Goal: Communication & Community: Share content

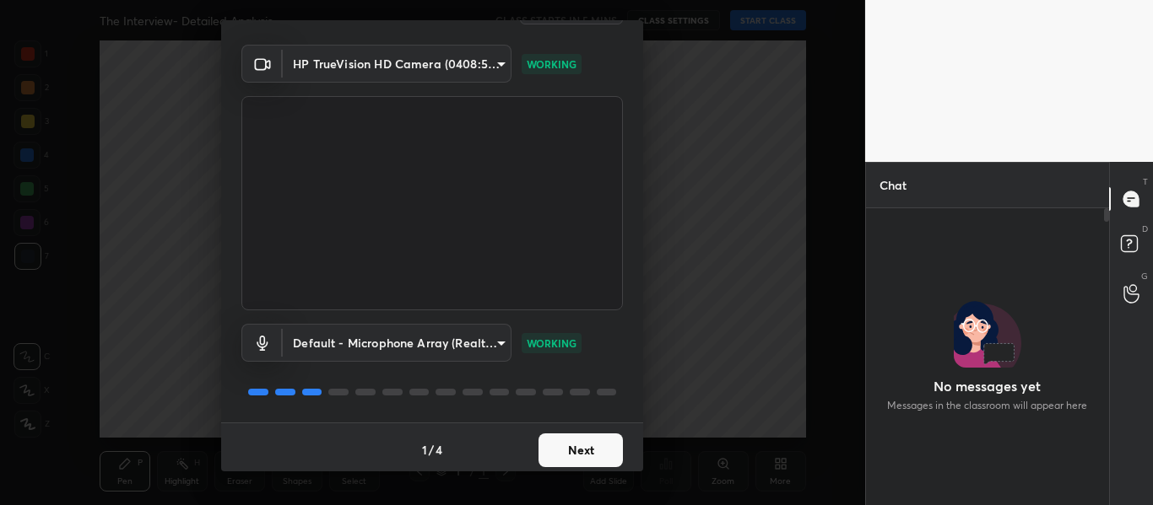
scroll to position [48, 0]
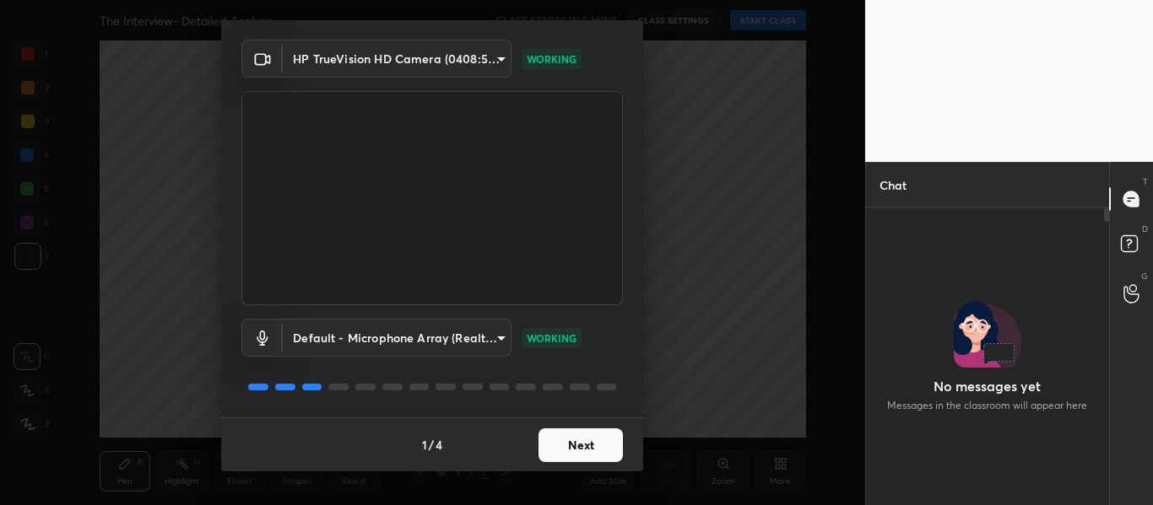
click at [617, 448] on button "Next" at bounding box center [580, 446] width 84 height 34
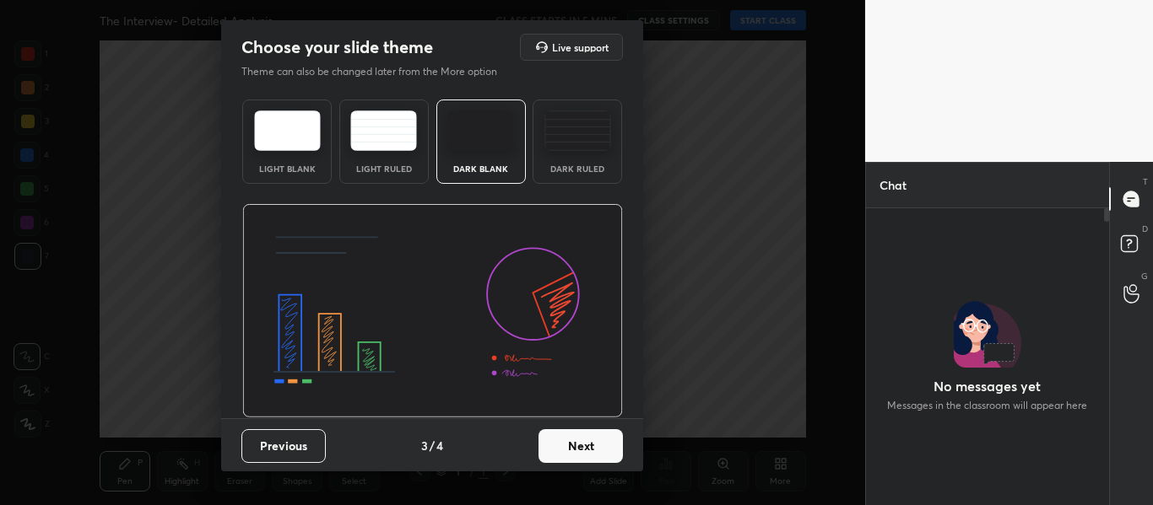
click at [617, 448] on button "Next" at bounding box center [580, 447] width 84 height 34
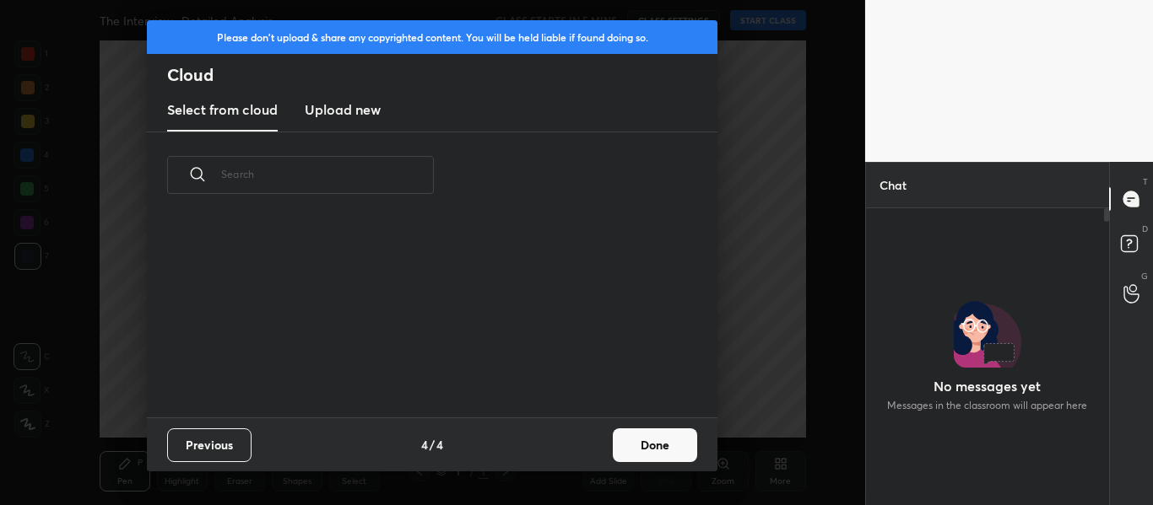
scroll to position [199, 542]
click at [644, 446] on button "Done" at bounding box center [655, 446] width 84 height 34
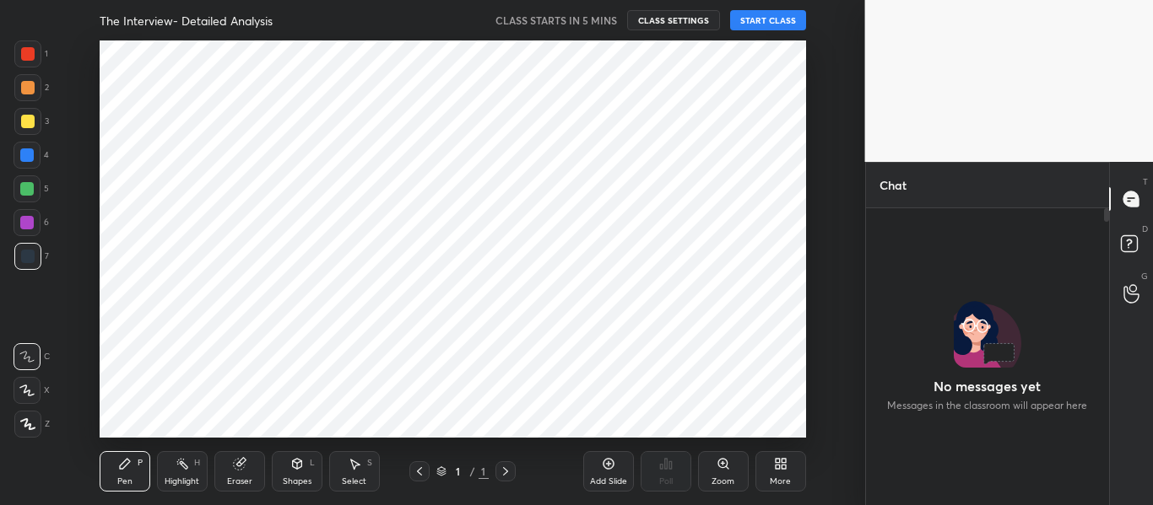
click at [767, 23] on button "START CLASS" at bounding box center [768, 20] width 76 height 20
click at [416, 478] on icon at bounding box center [420, 472] width 14 height 14
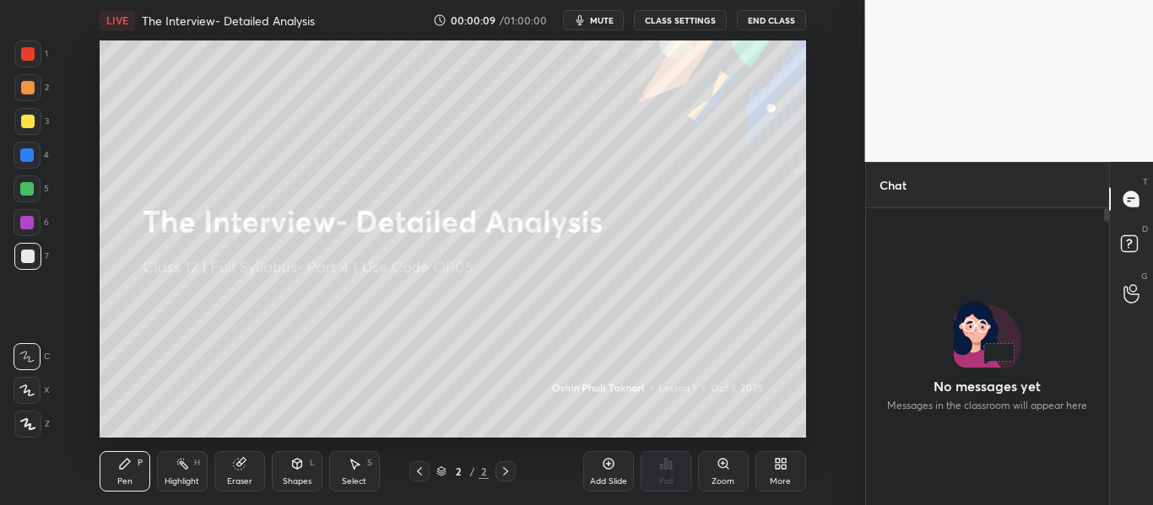
click at [28, 54] on div at bounding box center [28, 54] width 14 height 14
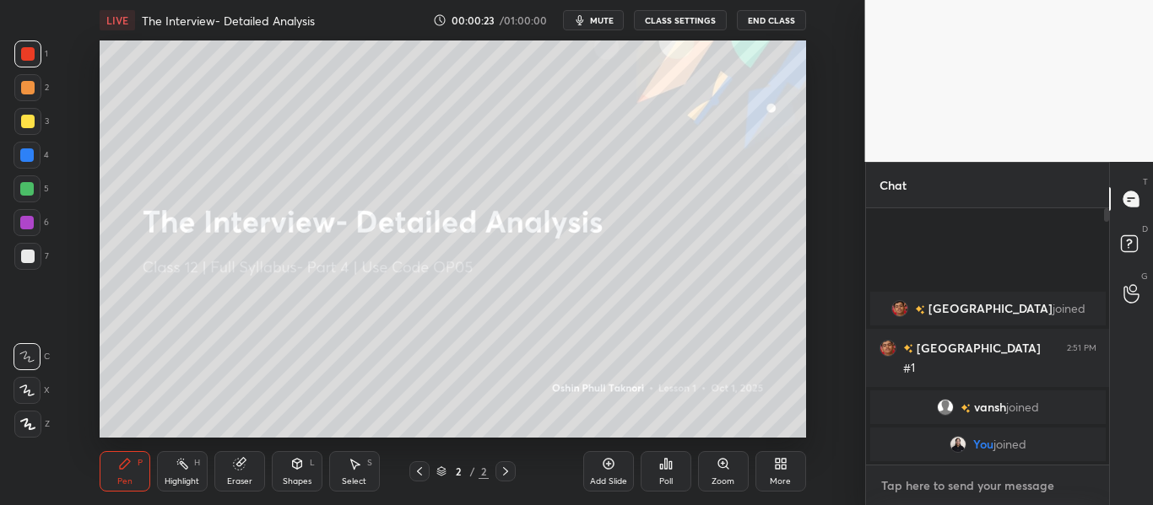
type textarea "x"
click at [919, 495] on textarea at bounding box center [987, 486] width 217 height 27
paste textarea "[URL][DOMAIN_NAME]"
type textarea "[URL][DOMAIN_NAME]"
type textarea "x"
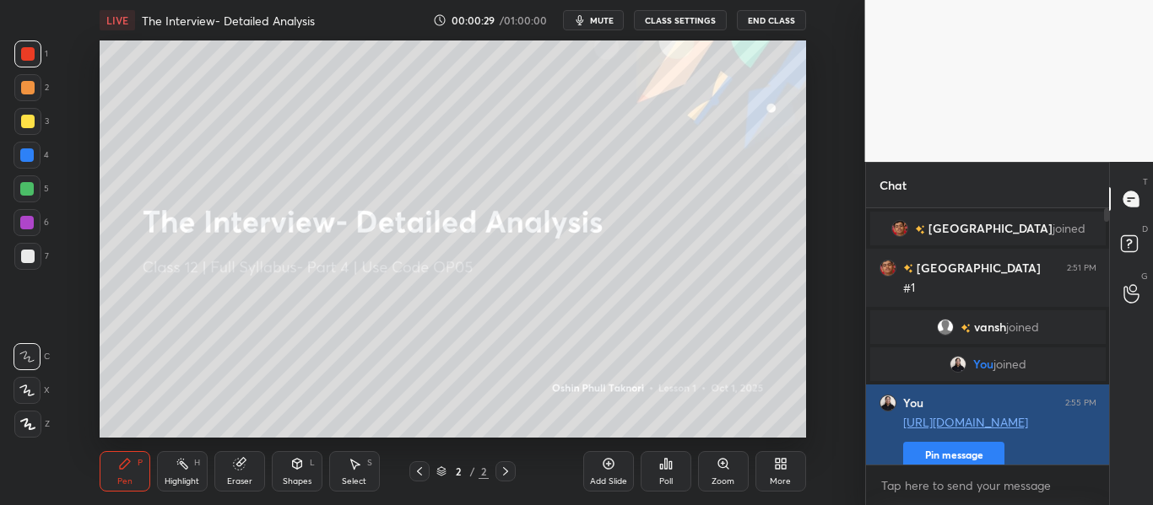
click at [956, 447] on button "Pin message" at bounding box center [953, 455] width 101 height 27
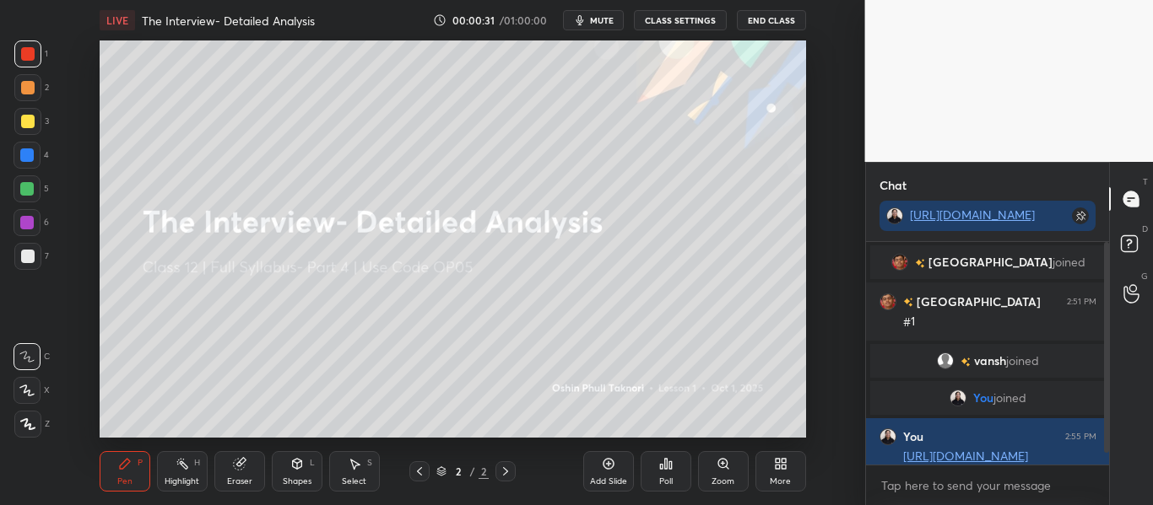
scroll to position [48, 0]
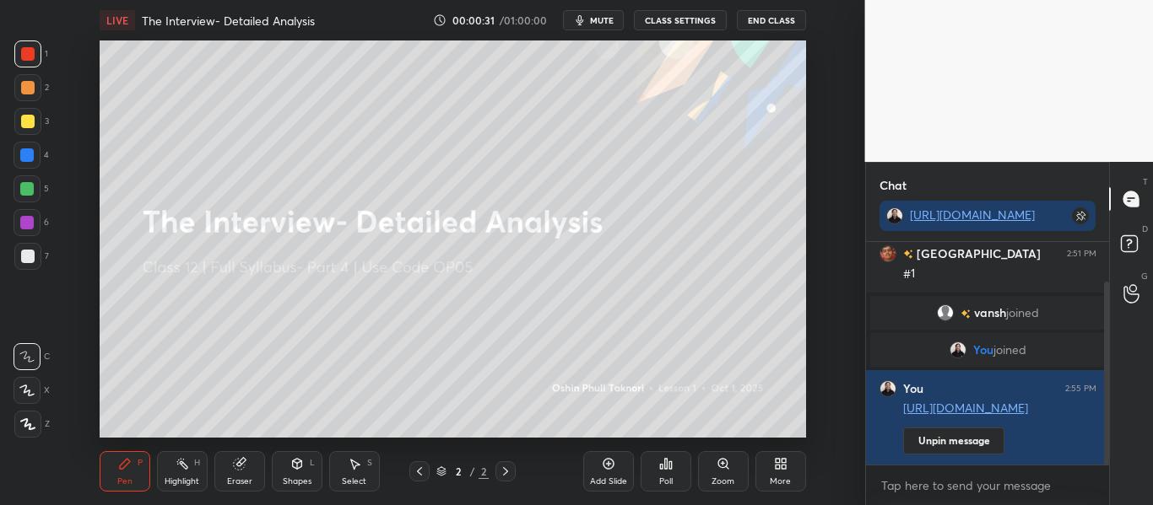
drag, startPoint x: 1106, startPoint y: 408, endPoint x: 1105, endPoint y: 482, distance: 73.4
click at [1105, 482] on div "Milan joined Milan 2:51 PM #1 vansh joined You joined You 2:55 PM http://t.me/o…" at bounding box center [988, 373] width 244 height 263
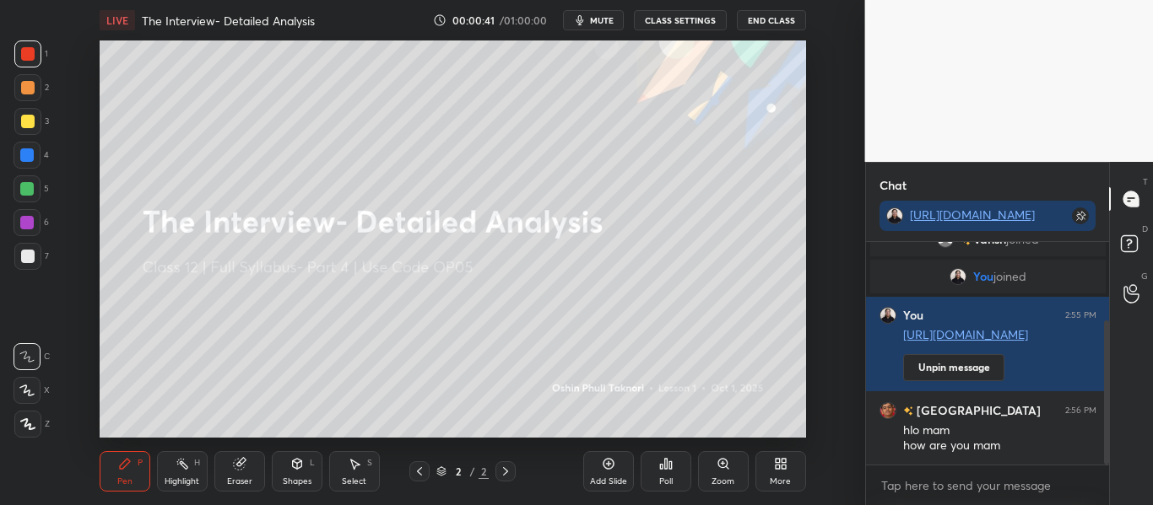
click at [775, 485] on div "More" at bounding box center [780, 482] width 21 height 8
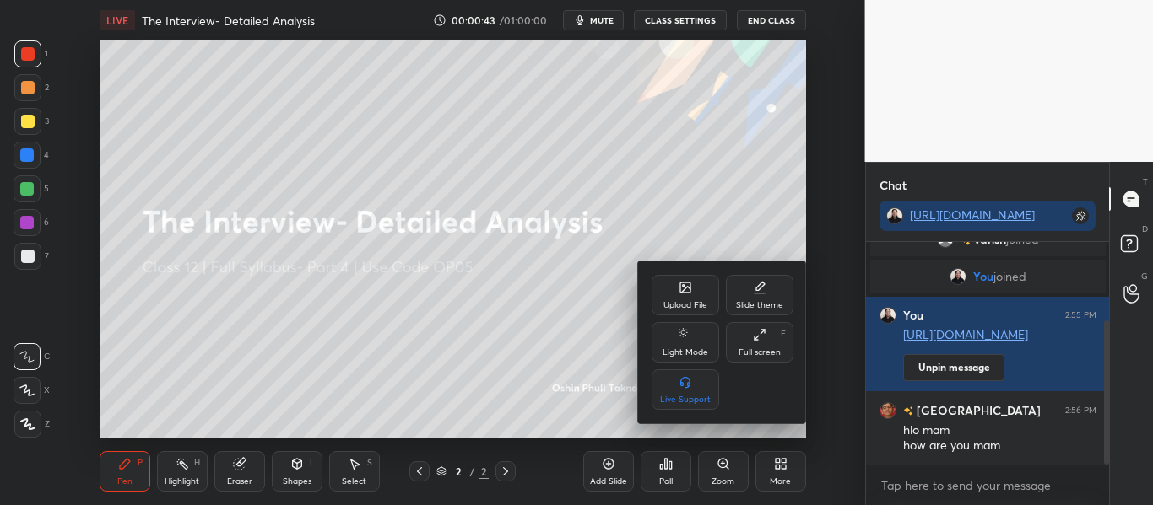
click at [672, 294] on div "Upload File" at bounding box center [685, 295] width 68 height 41
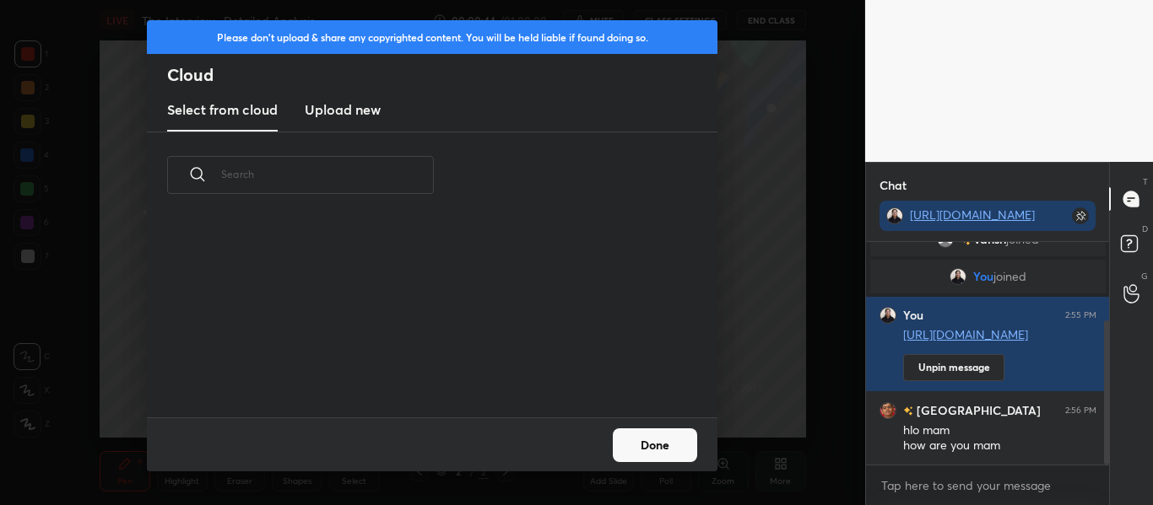
click at [348, 123] on new "Upload new" at bounding box center [343, 110] width 76 height 42
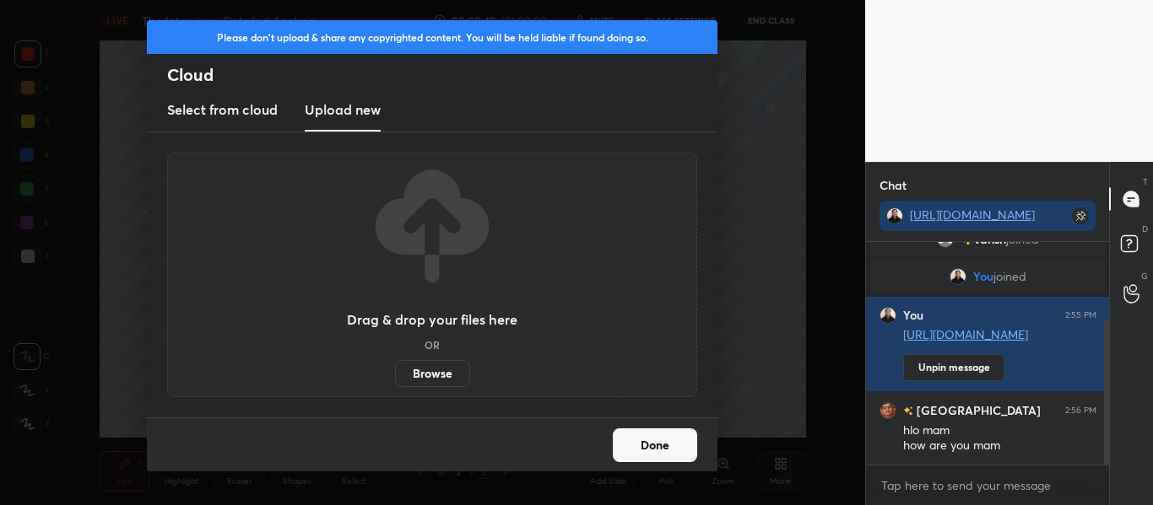
click at [446, 379] on label "Browse" at bounding box center [432, 373] width 75 height 27
click at [395, 379] on input "Browse" at bounding box center [395, 373] width 0 height 27
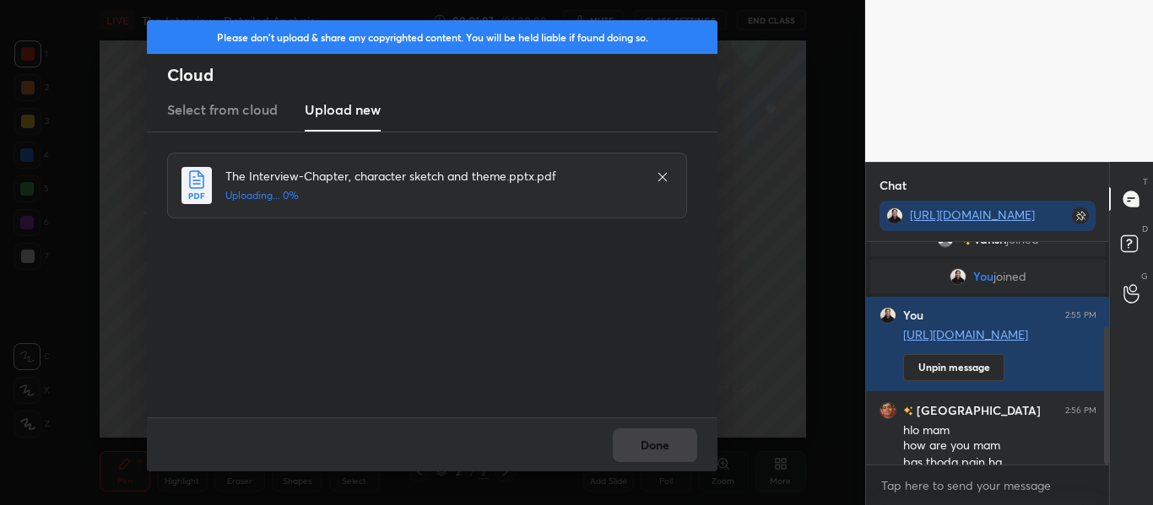
scroll to position [138, 0]
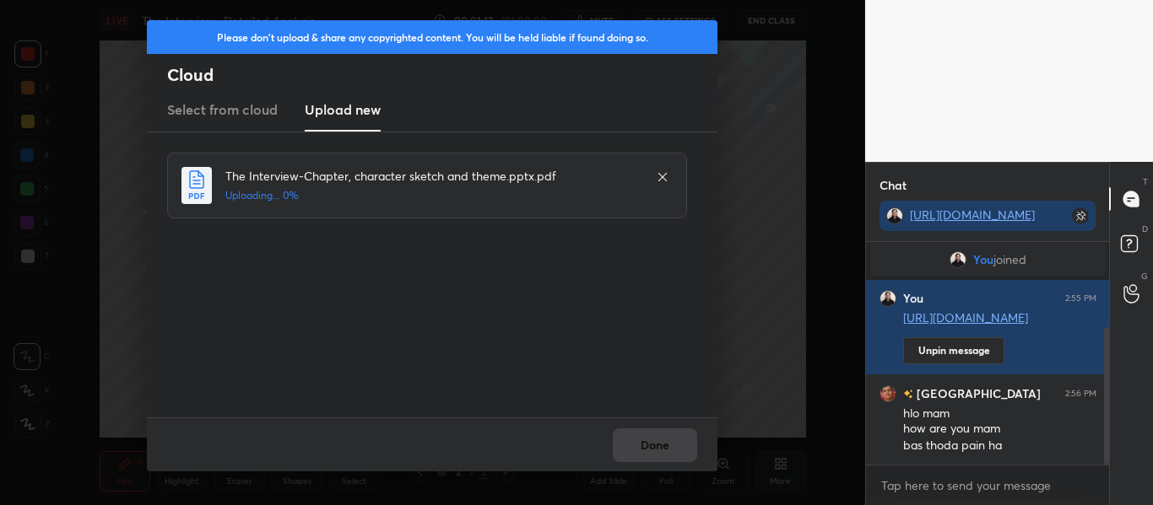
click at [659, 179] on icon at bounding box center [663, 177] width 14 height 14
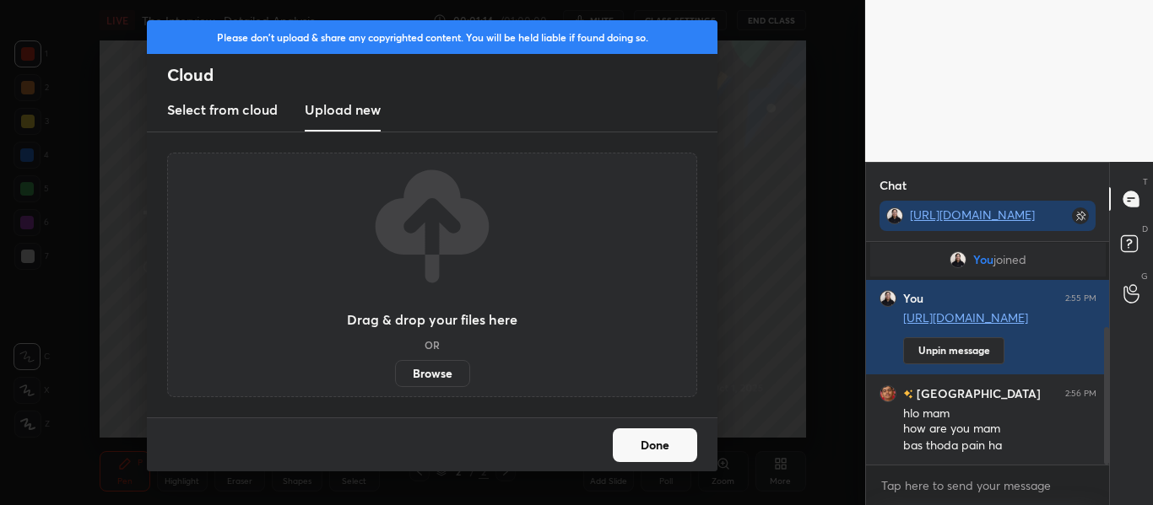
click at [427, 370] on label "Browse" at bounding box center [432, 373] width 75 height 27
click at [395, 370] on input "Browse" at bounding box center [395, 373] width 0 height 27
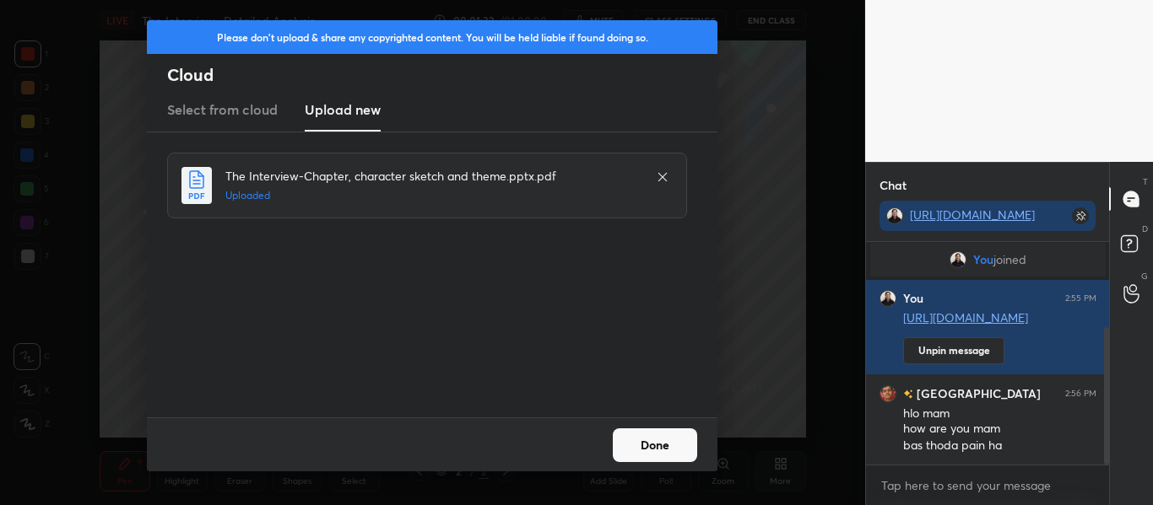
scroll to position [197, 0]
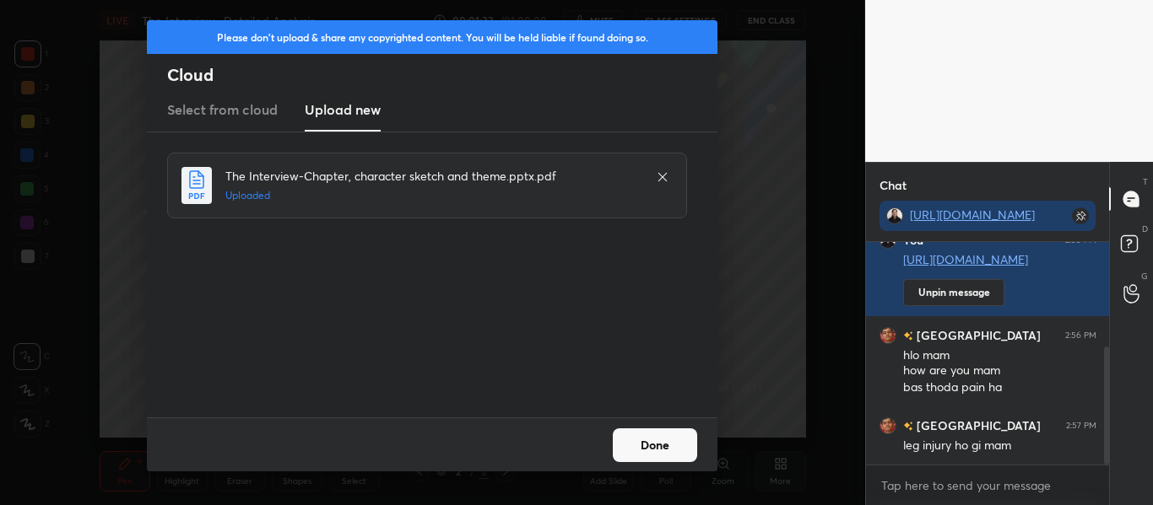
click at [651, 440] on button "Done" at bounding box center [655, 446] width 84 height 34
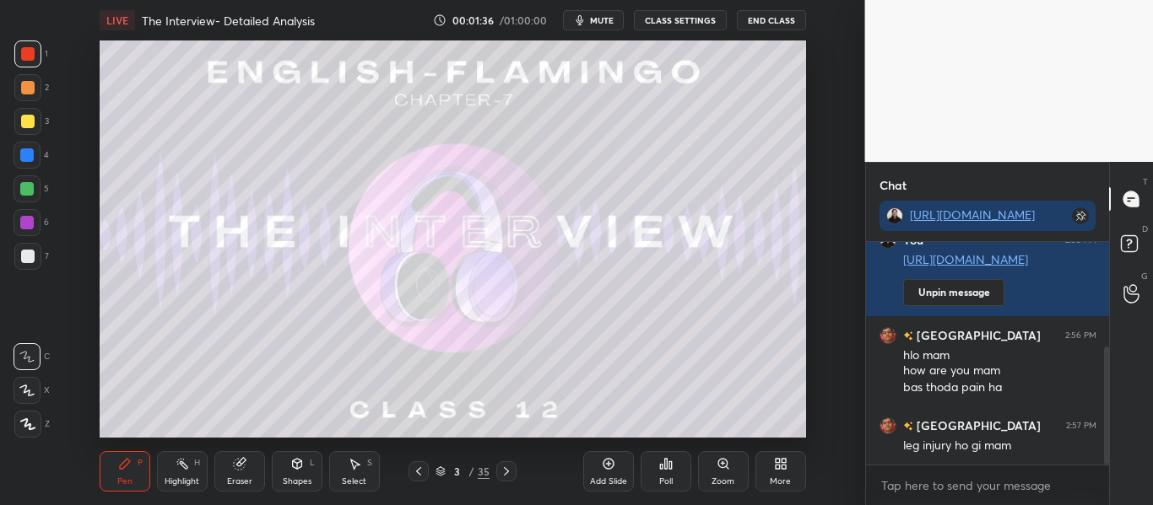
scroll to position [237, 0]
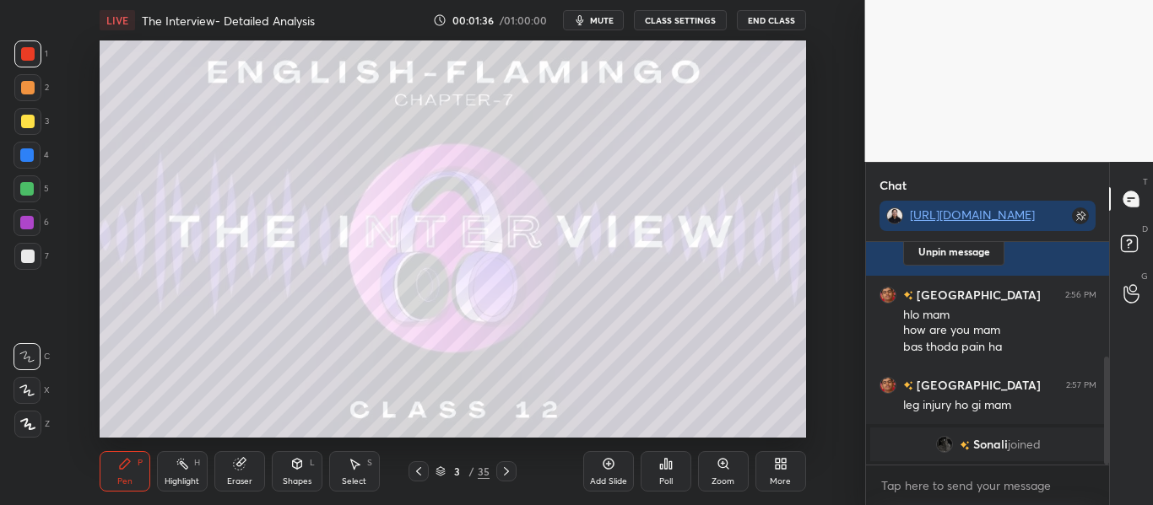
click at [500, 473] on icon at bounding box center [507, 472] width 14 height 14
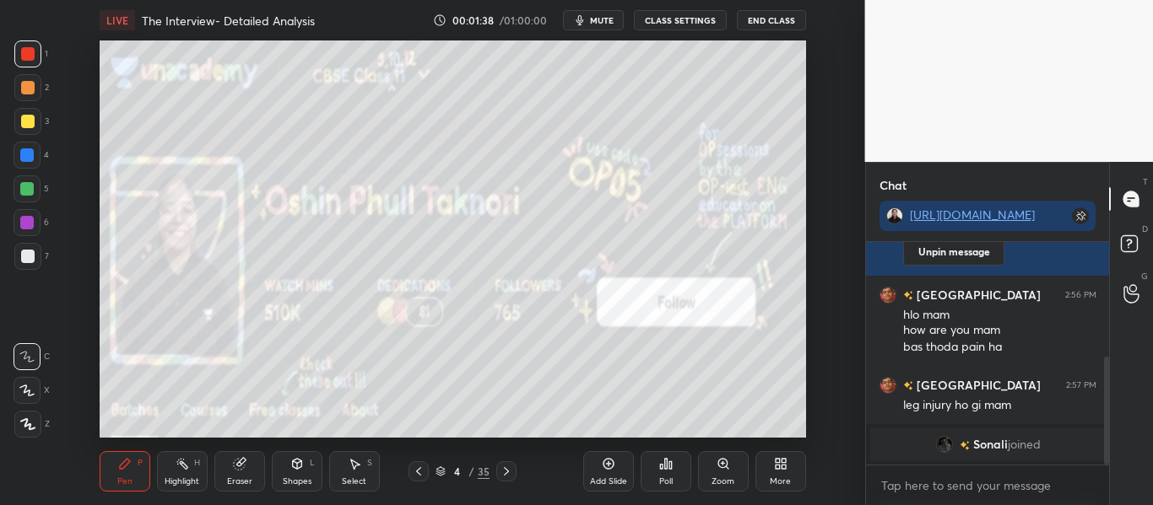
click at [786, 484] on div "More" at bounding box center [780, 482] width 21 height 8
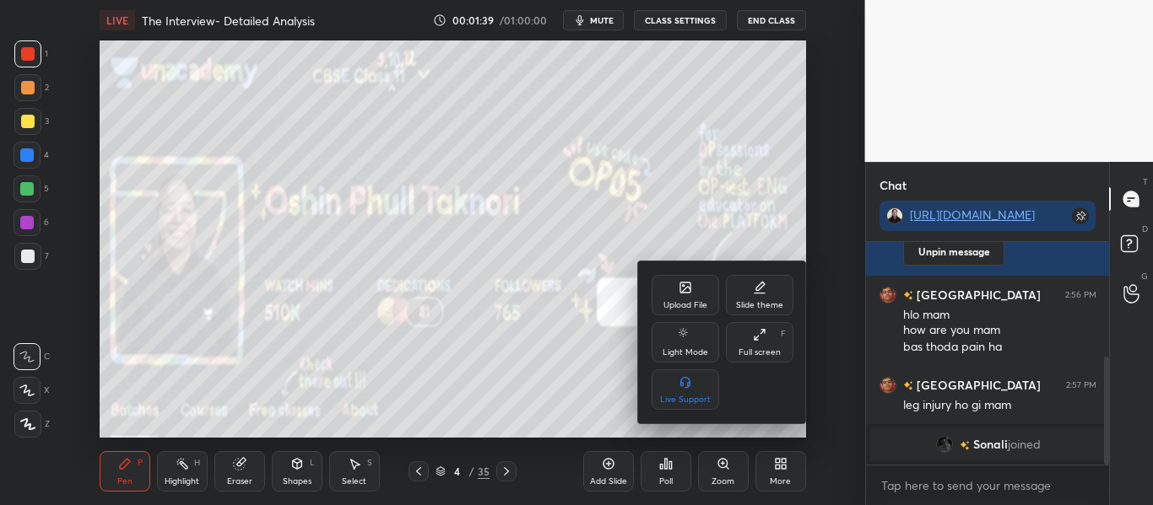
click at [704, 282] on div "Upload File" at bounding box center [685, 295] width 68 height 41
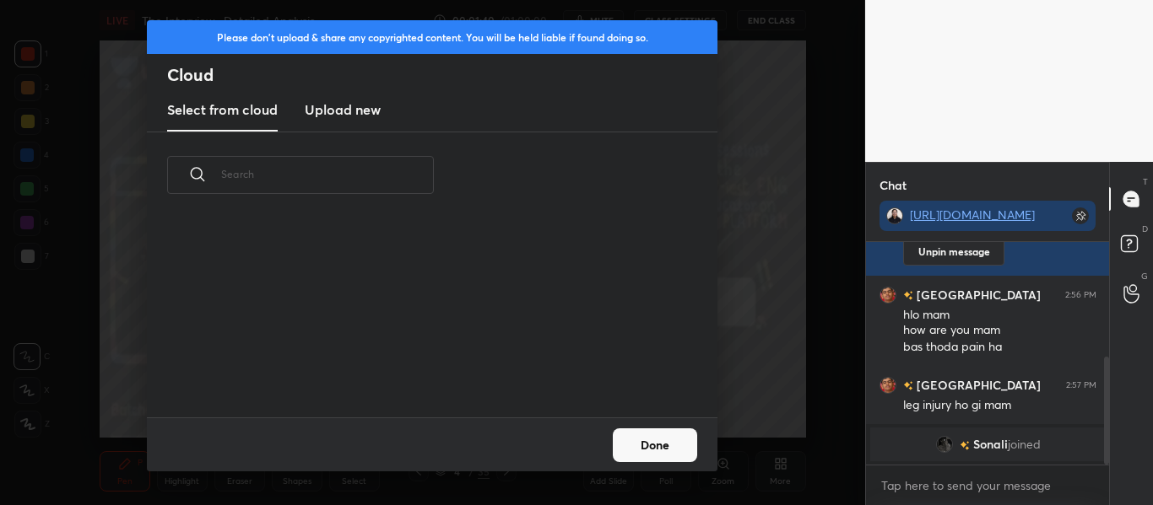
scroll to position [199, 542]
click at [364, 103] on h3 "Upload new" at bounding box center [343, 110] width 76 height 20
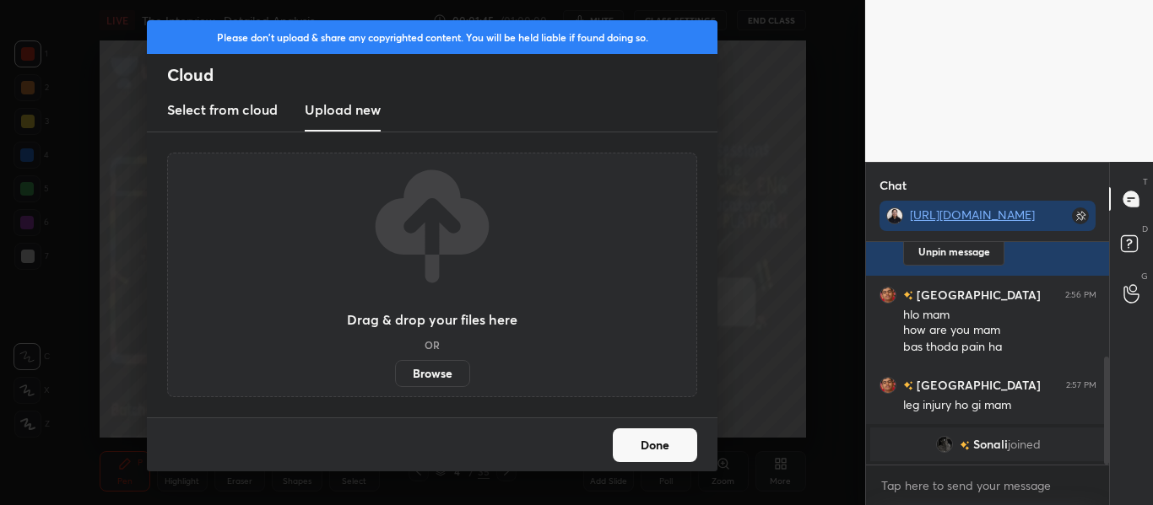
click at [427, 362] on label "Browse" at bounding box center [432, 373] width 75 height 27
click at [395, 362] on input "Browse" at bounding box center [395, 373] width 0 height 27
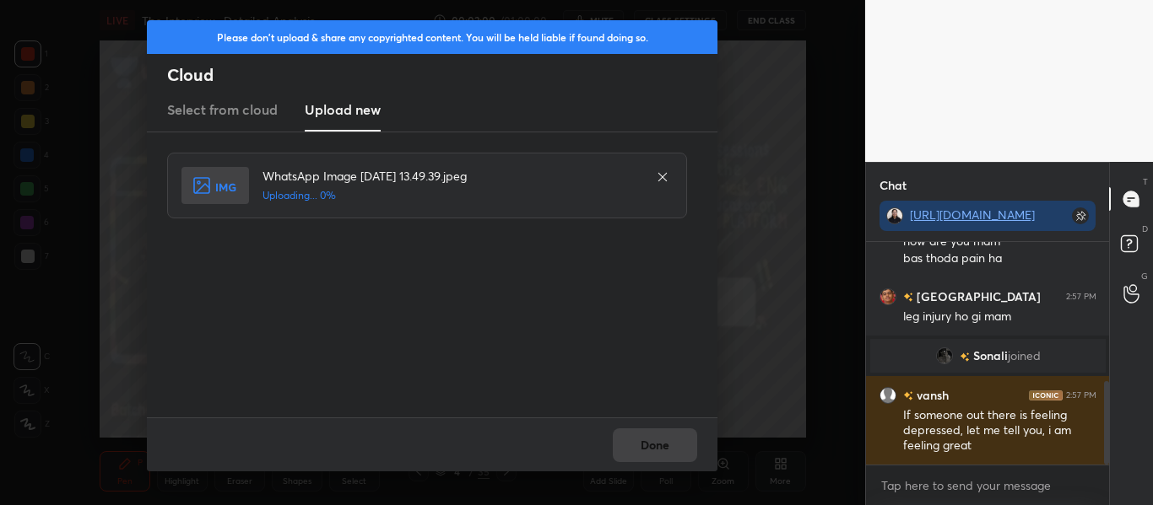
scroll to position [371, 0]
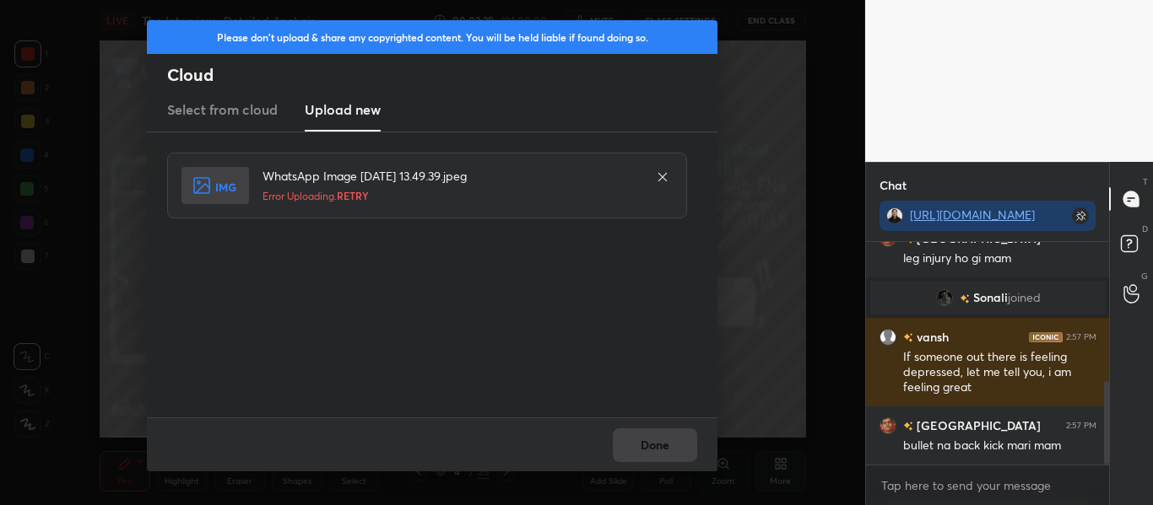
click at [659, 181] on icon at bounding box center [662, 177] width 8 height 8
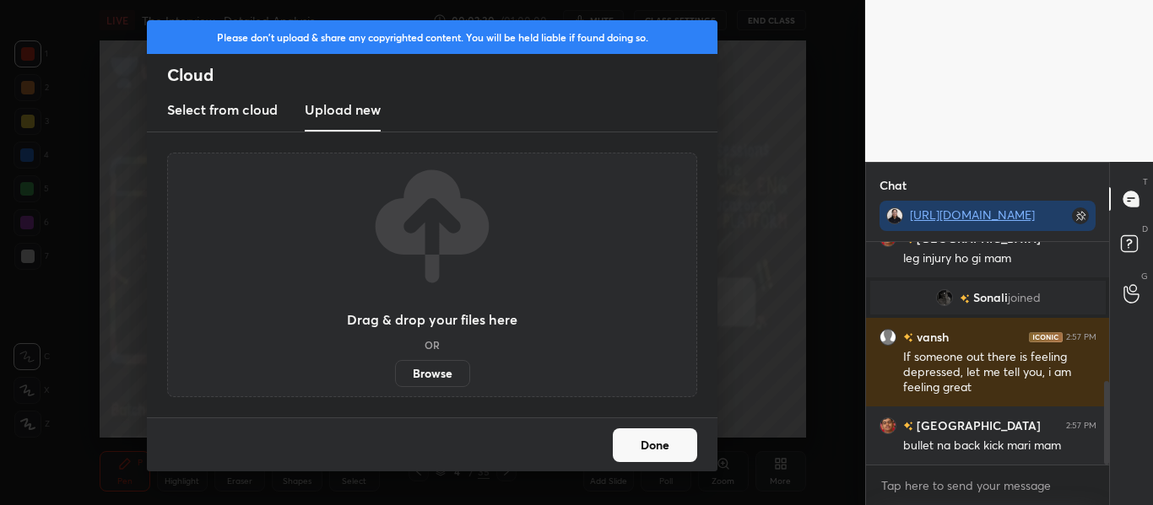
click at [435, 379] on label "Browse" at bounding box center [432, 373] width 75 height 27
click at [395, 379] on input "Browse" at bounding box center [395, 373] width 0 height 27
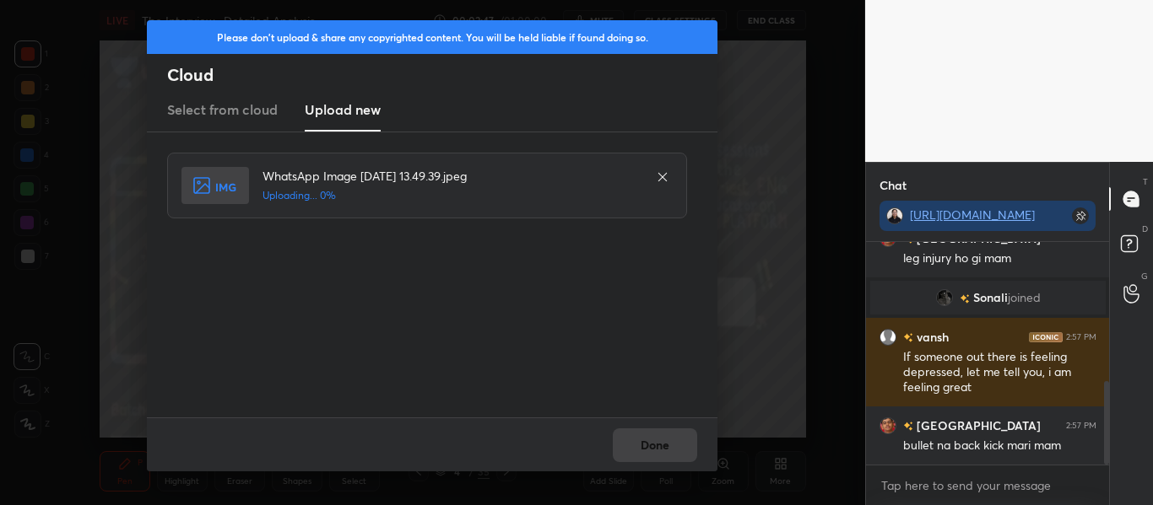
click at [669, 167] on div at bounding box center [662, 177] width 20 height 20
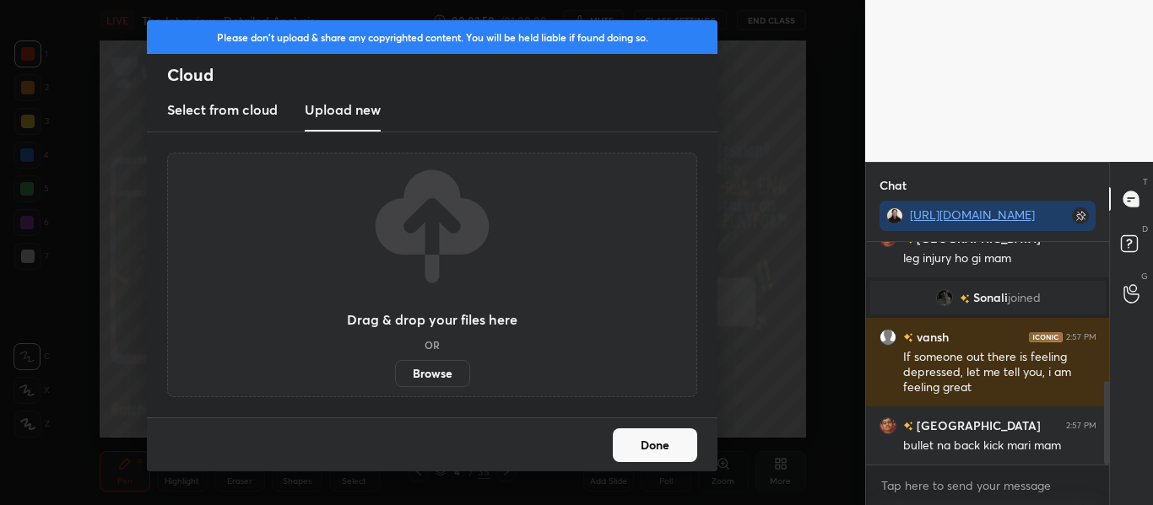
click at [648, 446] on button "Done" at bounding box center [655, 446] width 84 height 34
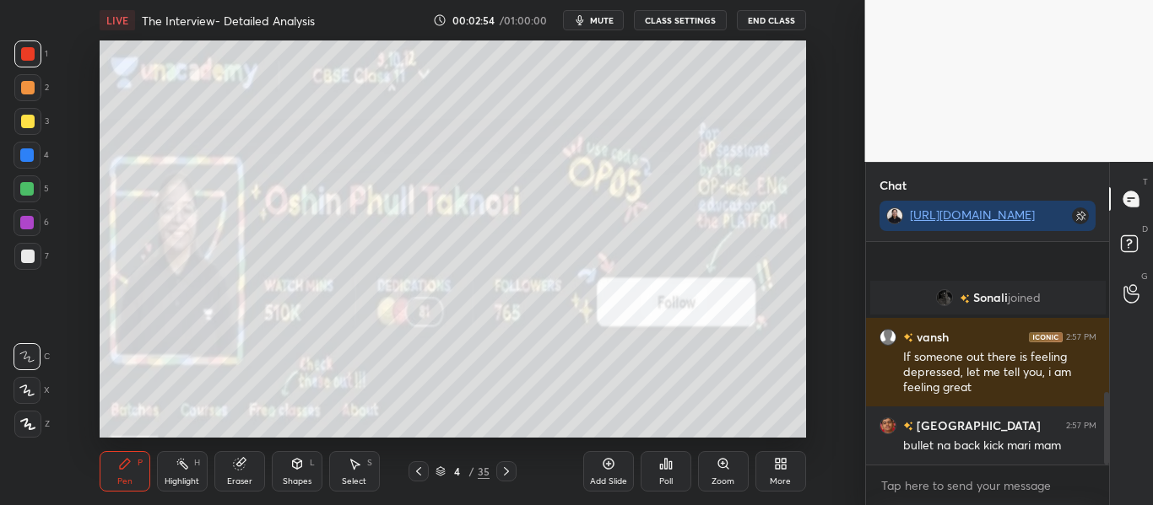
scroll to position [460, 0]
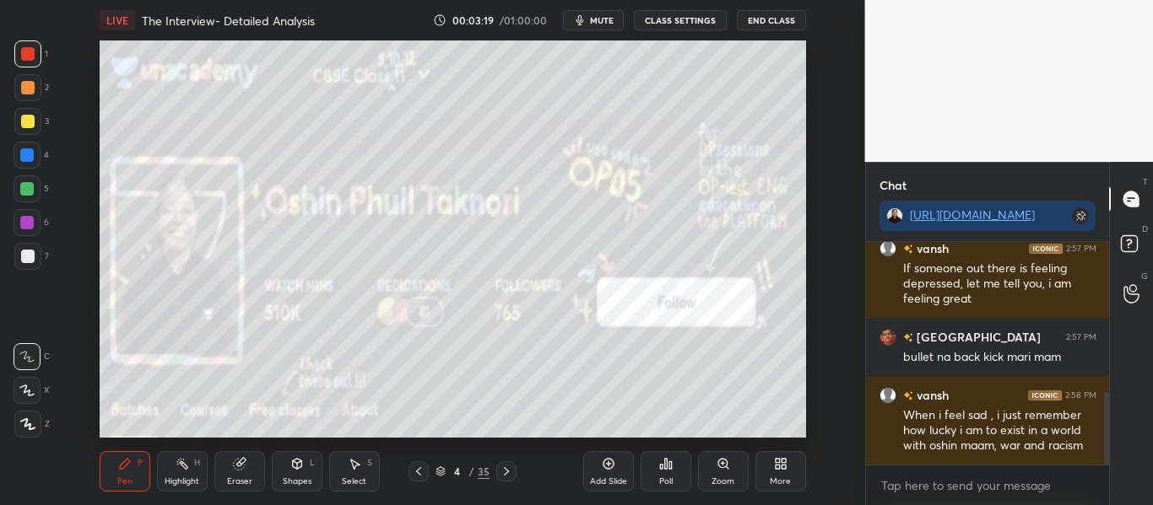
click at [764, 458] on div "More" at bounding box center [780, 471] width 51 height 41
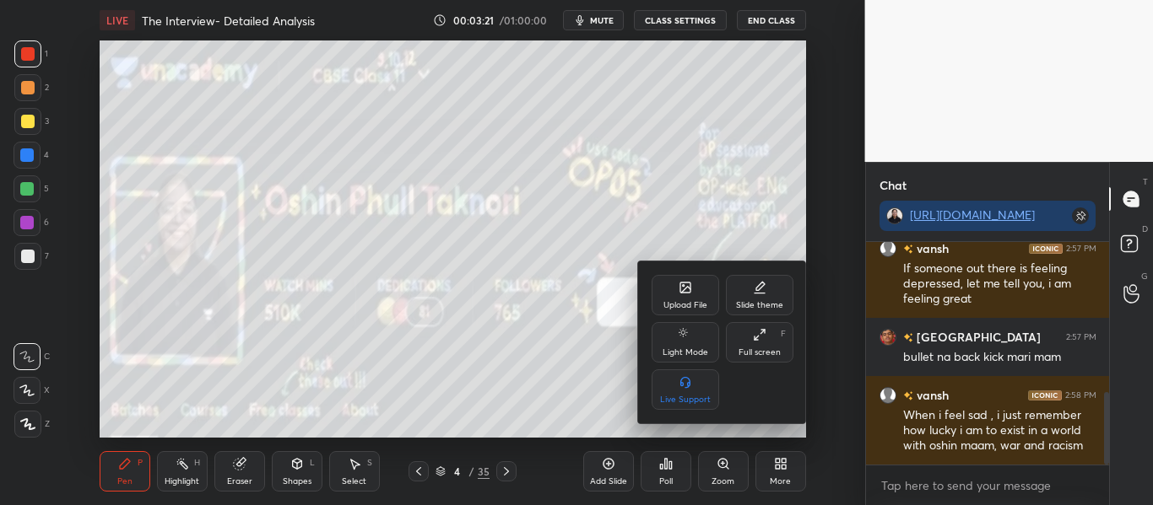
click at [684, 294] on icon at bounding box center [685, 288] width 14 height 14
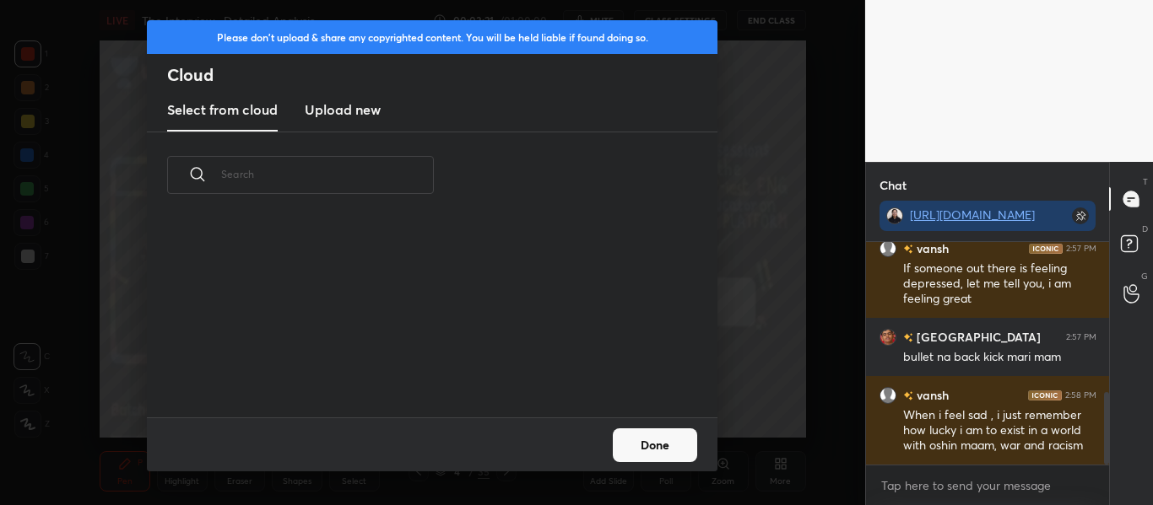
scroll to position [199, 542]
click at [365, 114] on h3 "Upload new" at bounding box center [343, 110] width 76 height 20
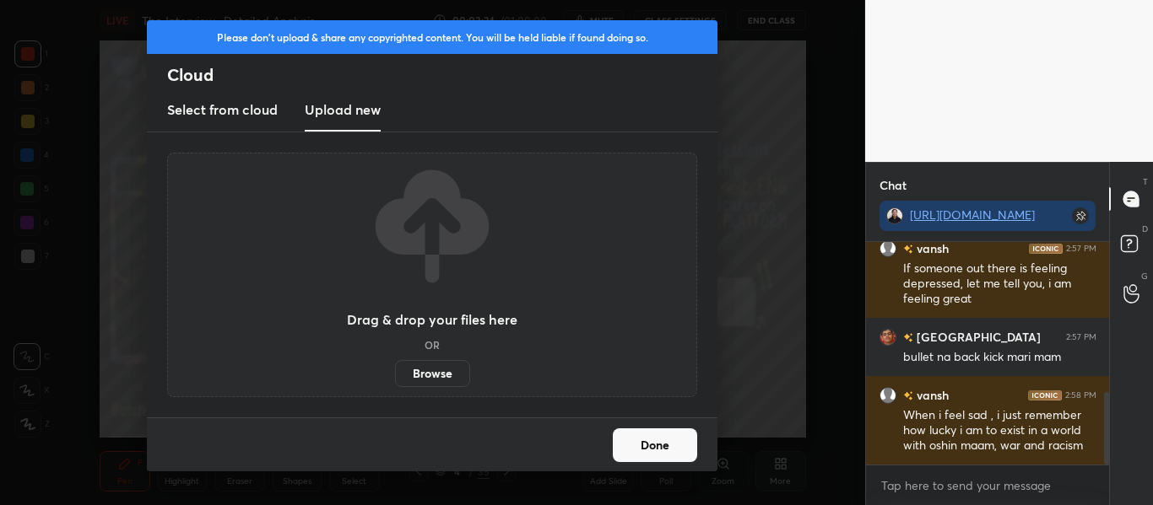
click at [431, 363] on label "Browse" at bounding box center [432, 373] width 75 height 27
click at [395, 363] on input "Browse" at bounding box center [395, 373] width 0 height 27
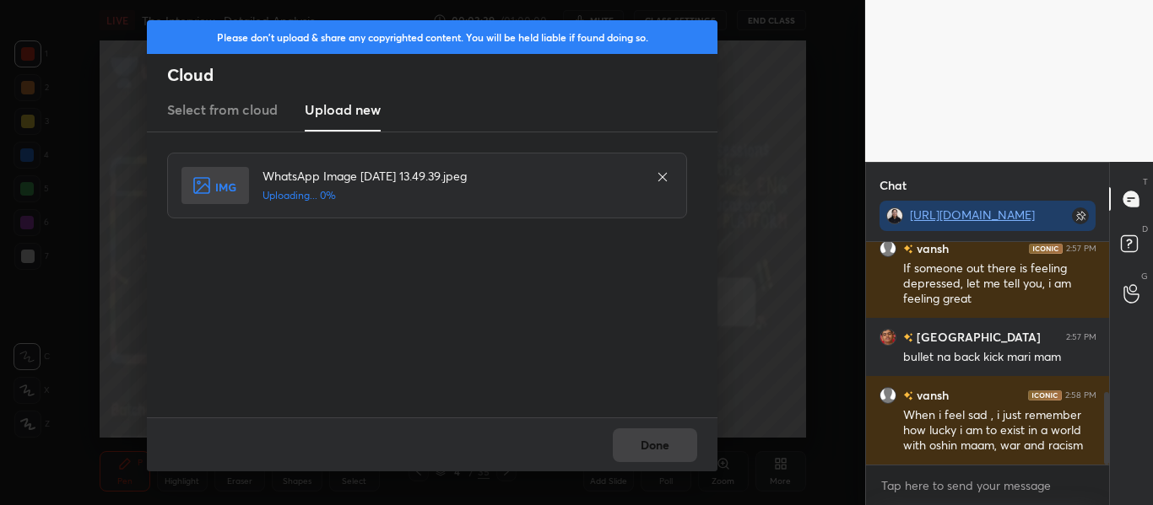
click at [659, 177] on icon at bounding box center [663, 177] width 14 height 14
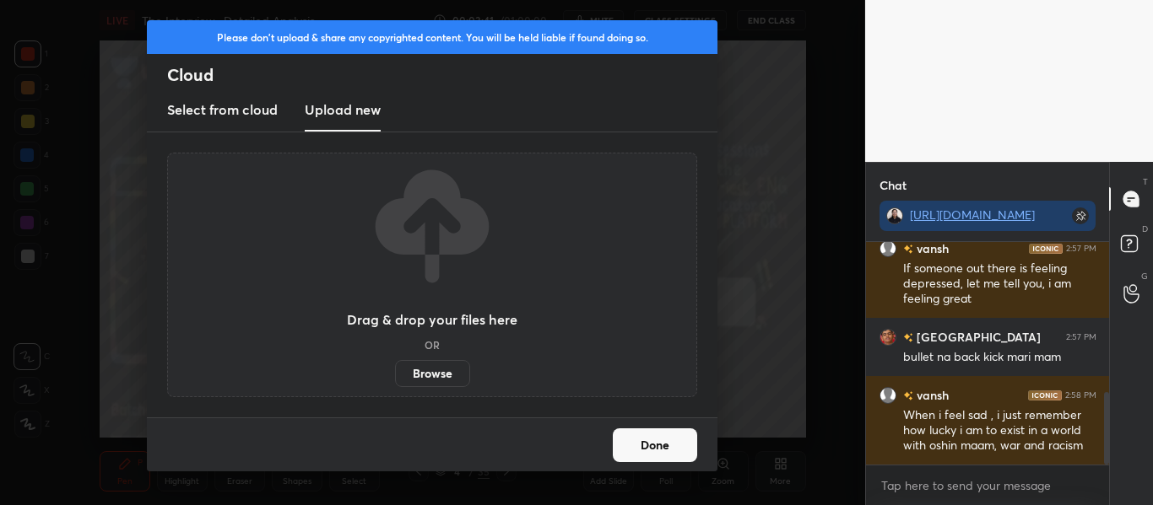
click at [658, 440] on button "Done" at bounding box center [655, 446] width 84 height 34
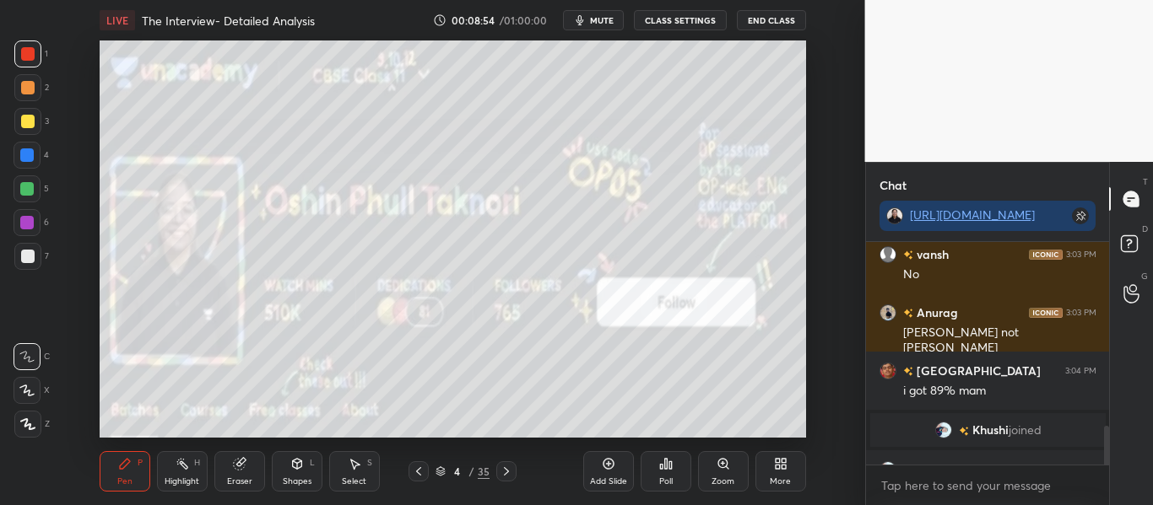
scroll to position [1066, 0]
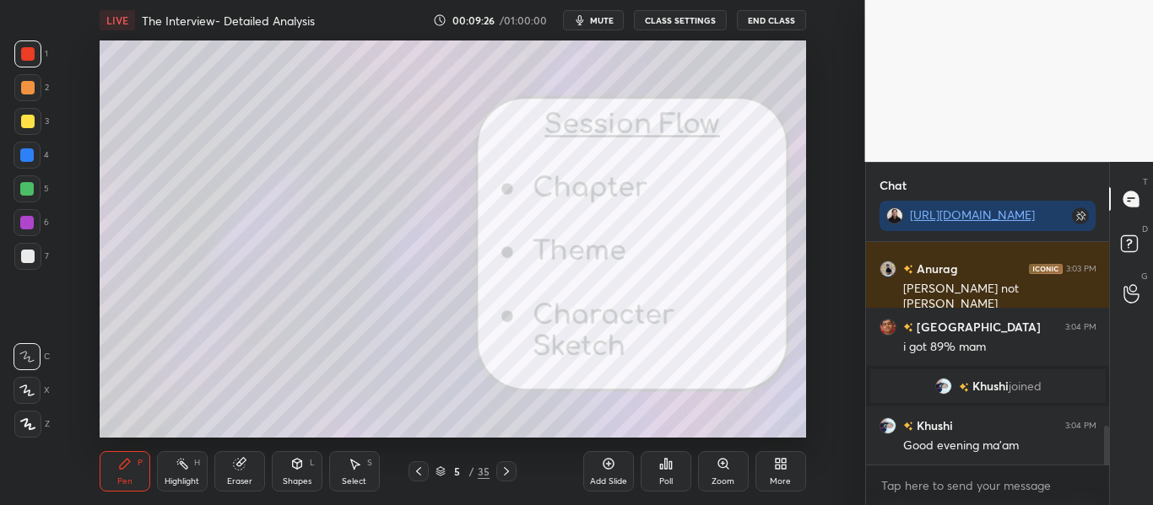
click at [33, 417] on div at bounding box center [27, 424] width 27 height 27
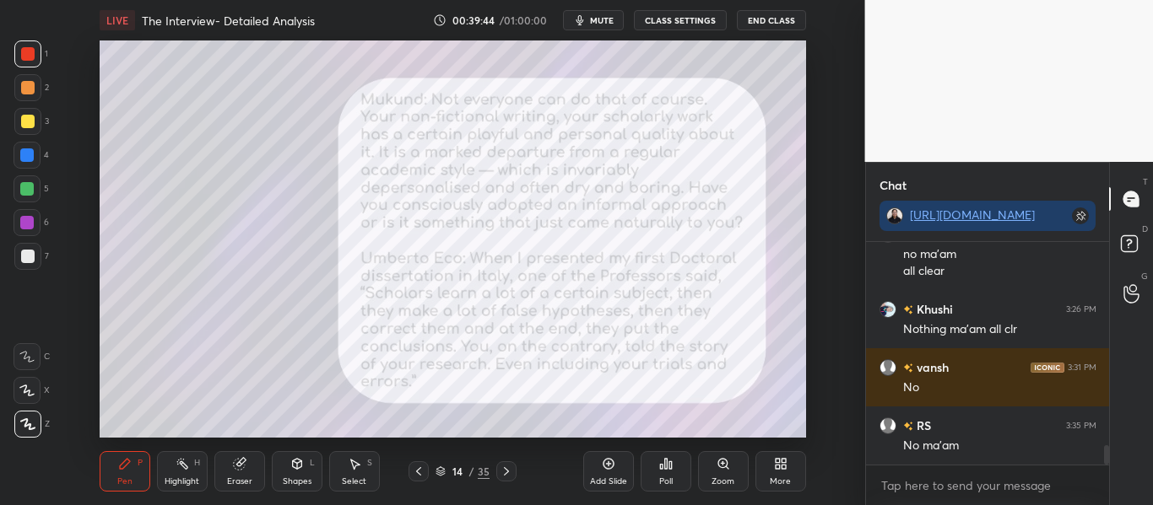
scroll to position [2407, 0]
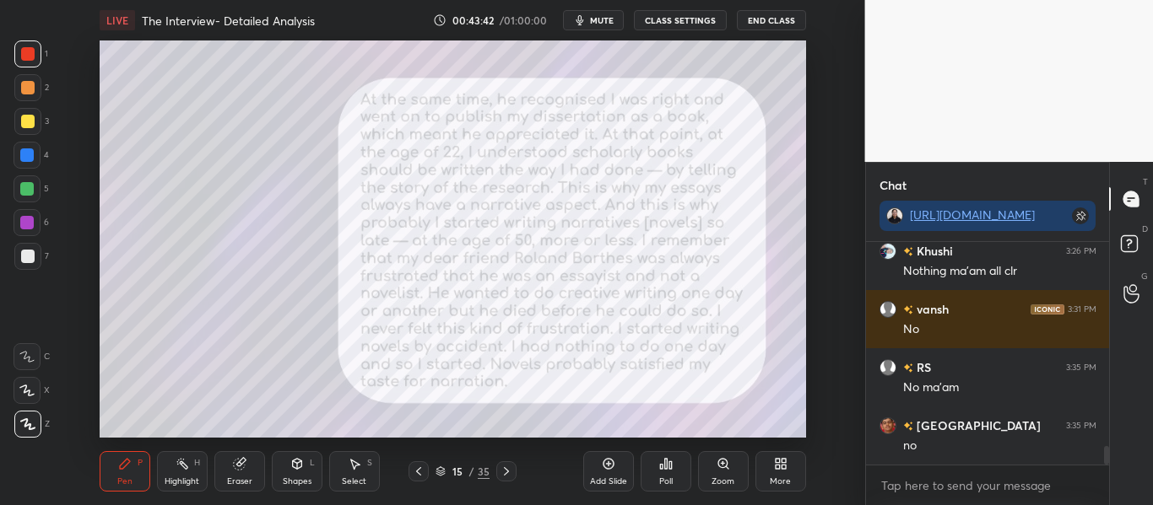
click at [437, 467] on icon at bounding box center [440, 472] width 10 height 10
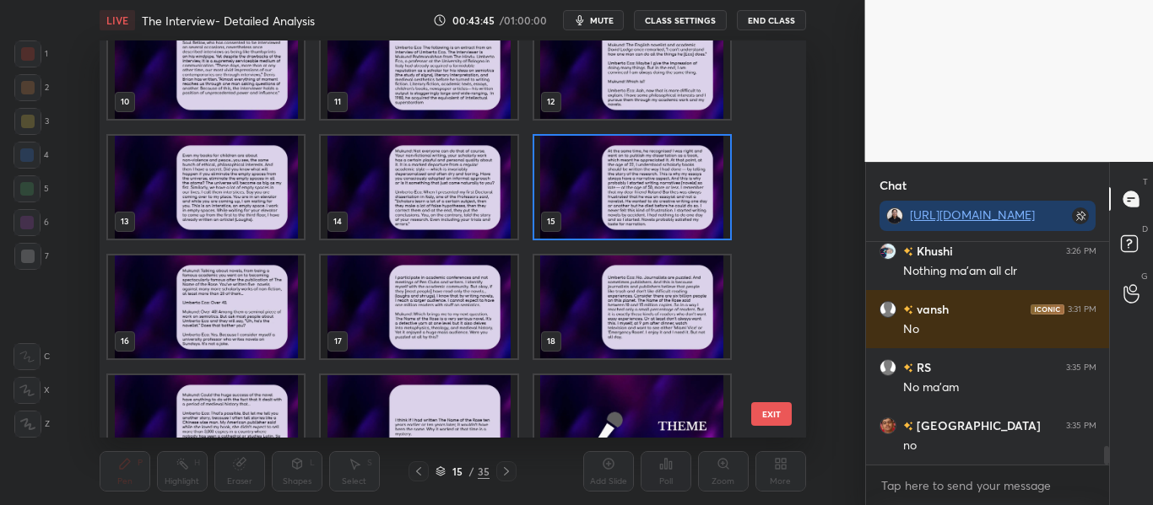
scroll to position [393, 0]
click at [607, 169] on img "grid" at bounding box center [631, 186] width 196 height 103
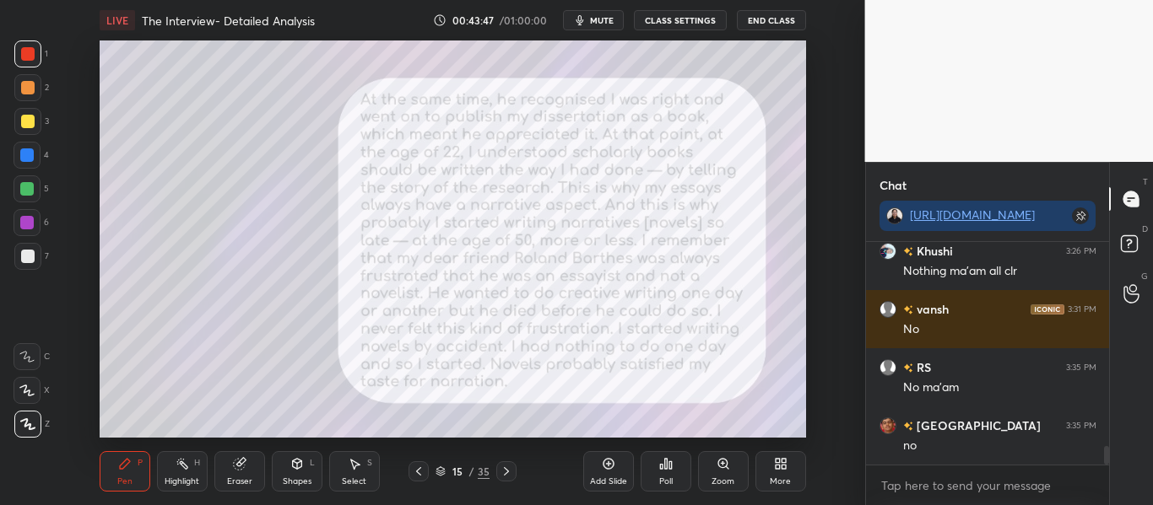
click at [607, 169] on img "grid" at bounding box center [631, 186] width 196 height 103
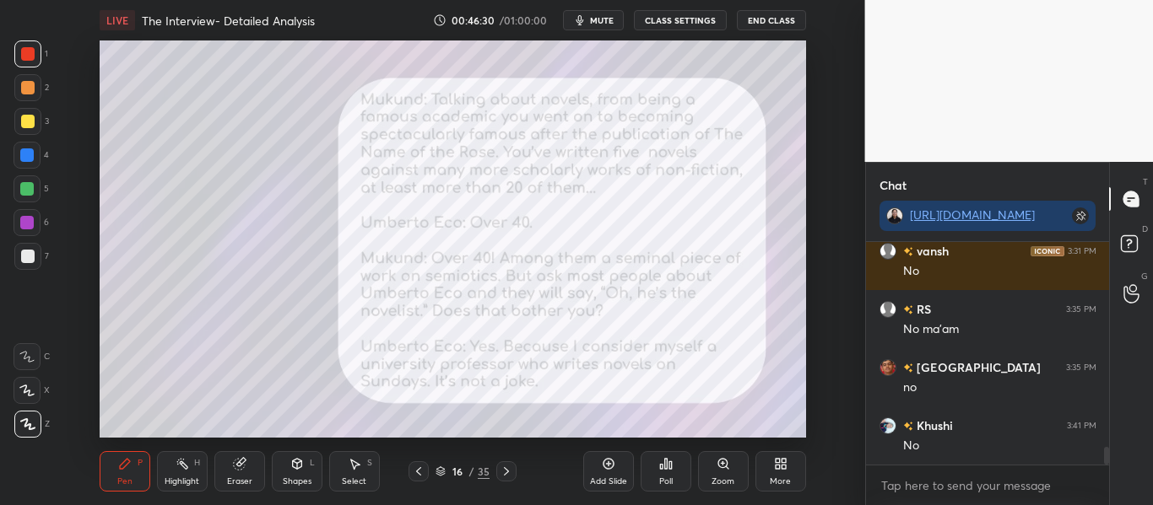
scroll to position [2523, 0]
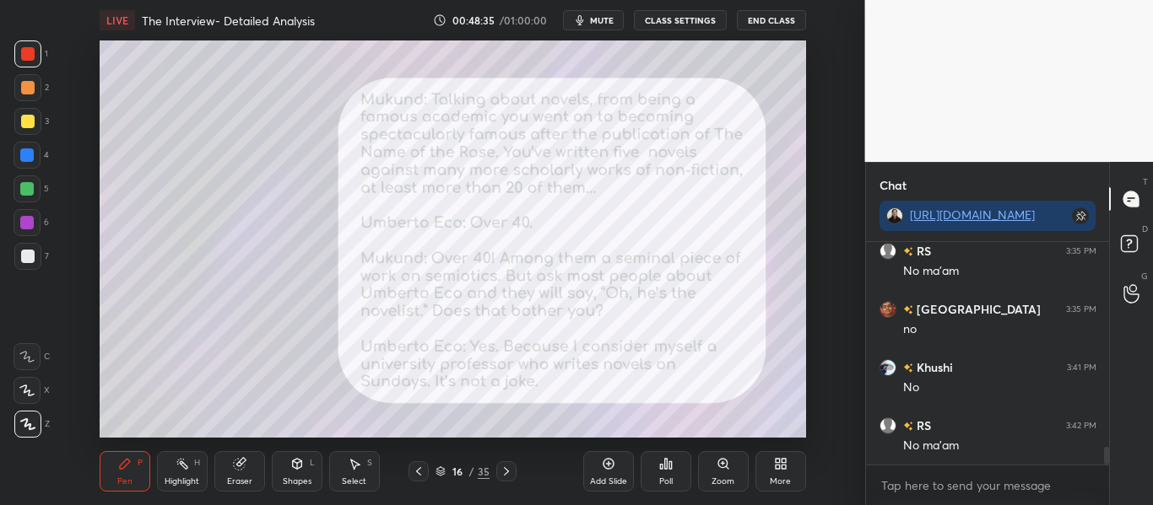
click at [445, 469] on icon at bounding box center [440, 469] width 8 height 4
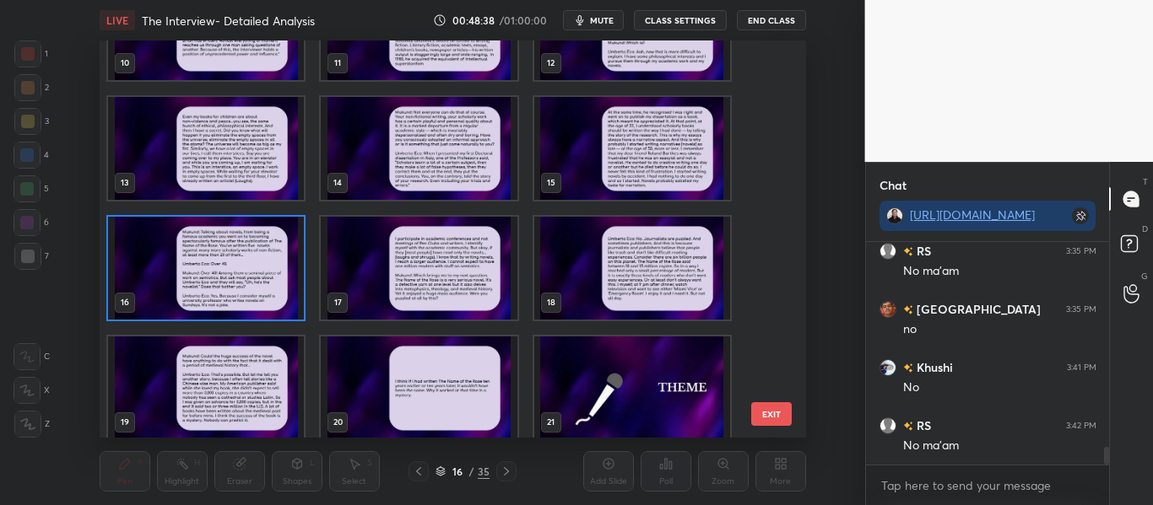
scroll to position [449, 0]
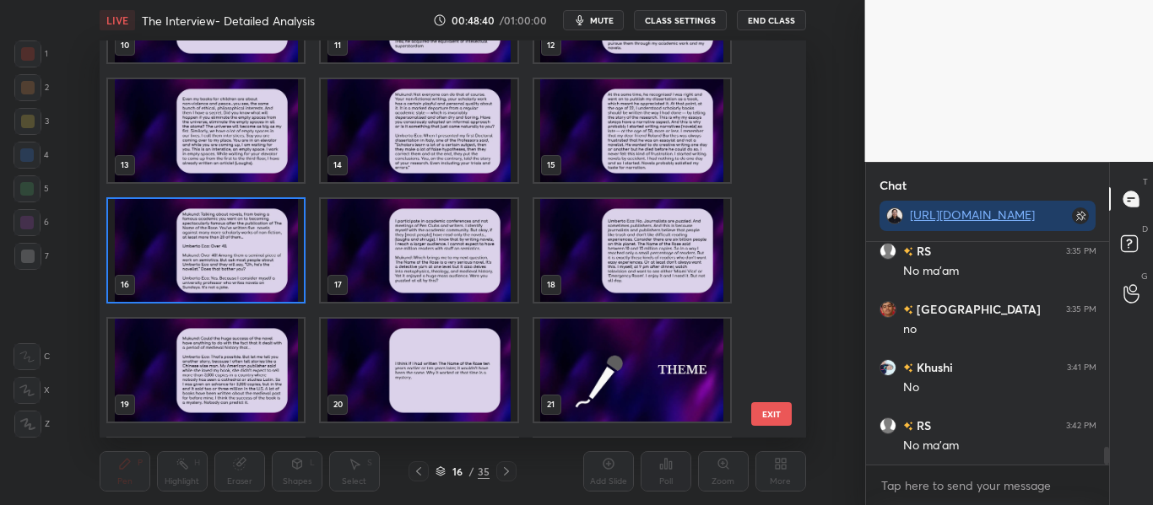
click at [266, 228] on img "grid" at bounding box center [206, 250] width 196 height 103
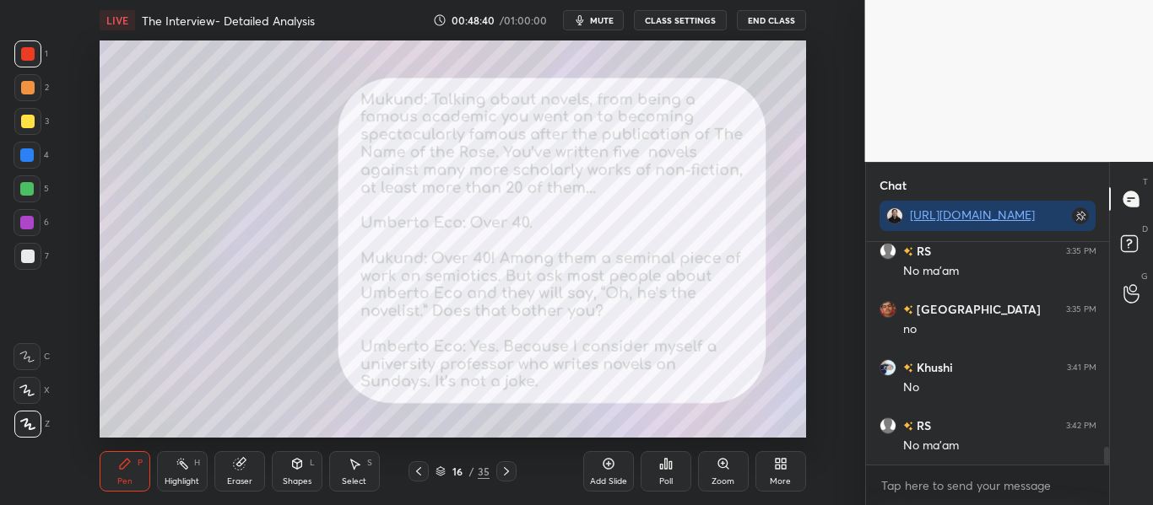
click at [266, 228] on img "grid" at bounding box center [206, 250] width 196 height 103
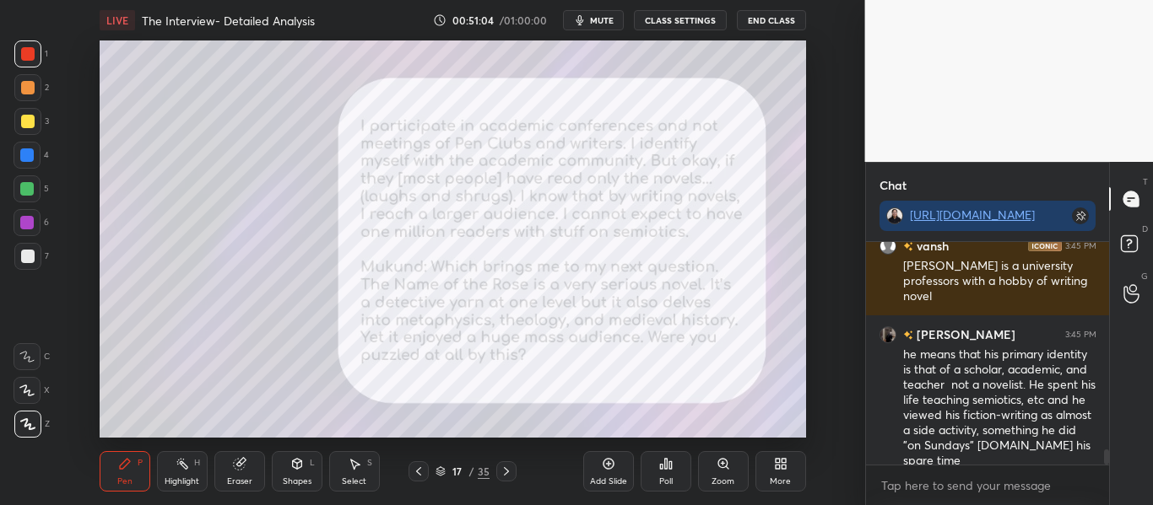
scroll to position [2966, 0]
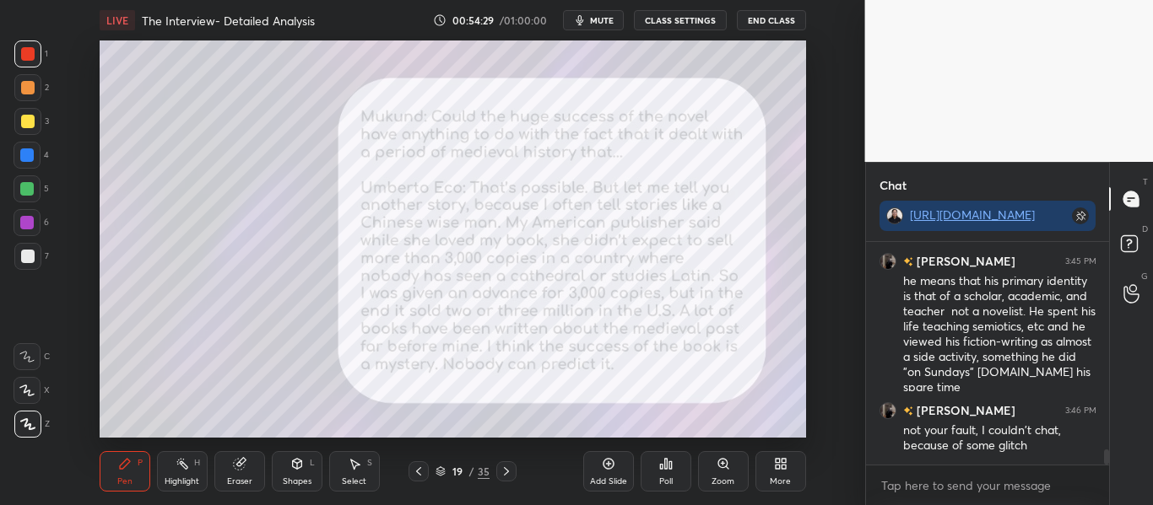
click at [436, 468] on icon at bounding box center [440, 472] width 10 height 10
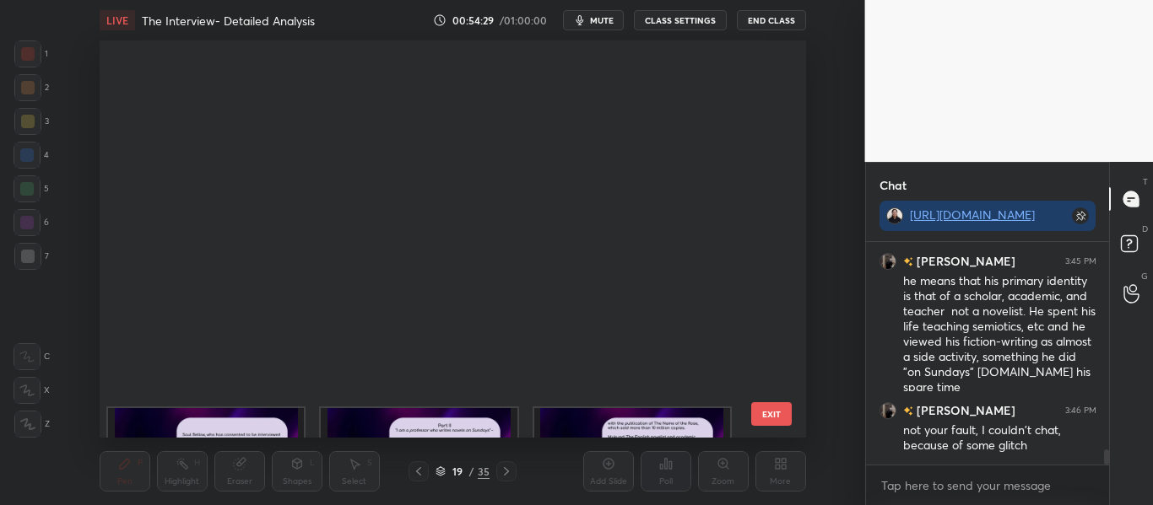
scroll to position [392, 699]
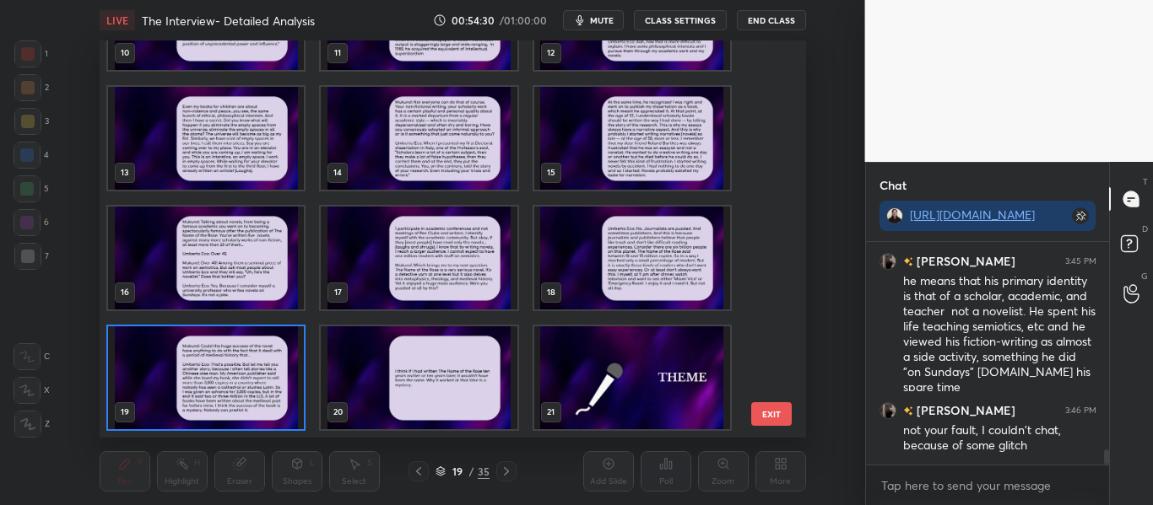
click at [206, 364] on img "grid" at bounding box center [206, 378] width 196 height 103
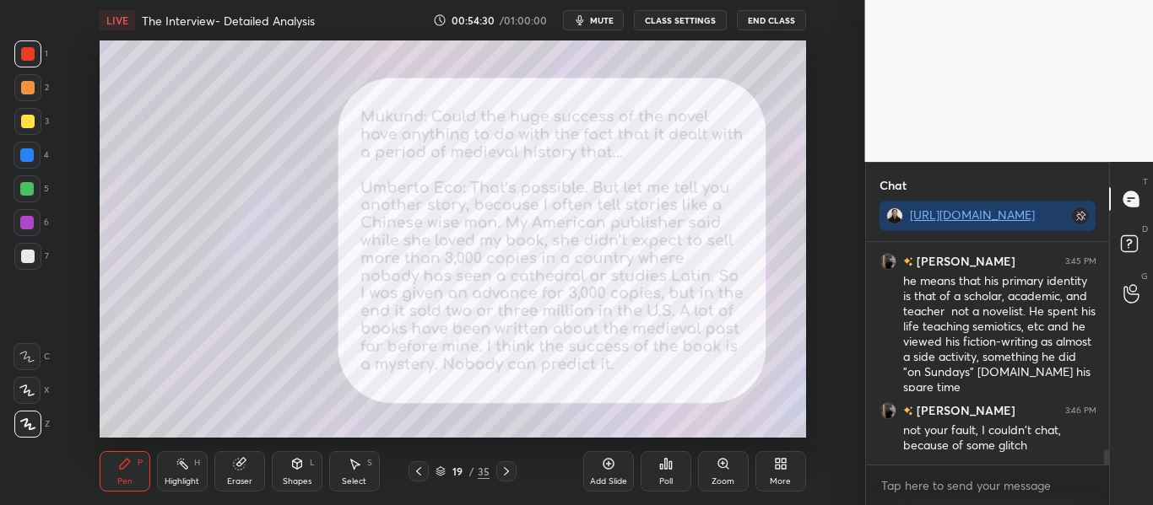
click at [206, 364] on img "grid" at bounding box center [206, 378] width 196 height 103
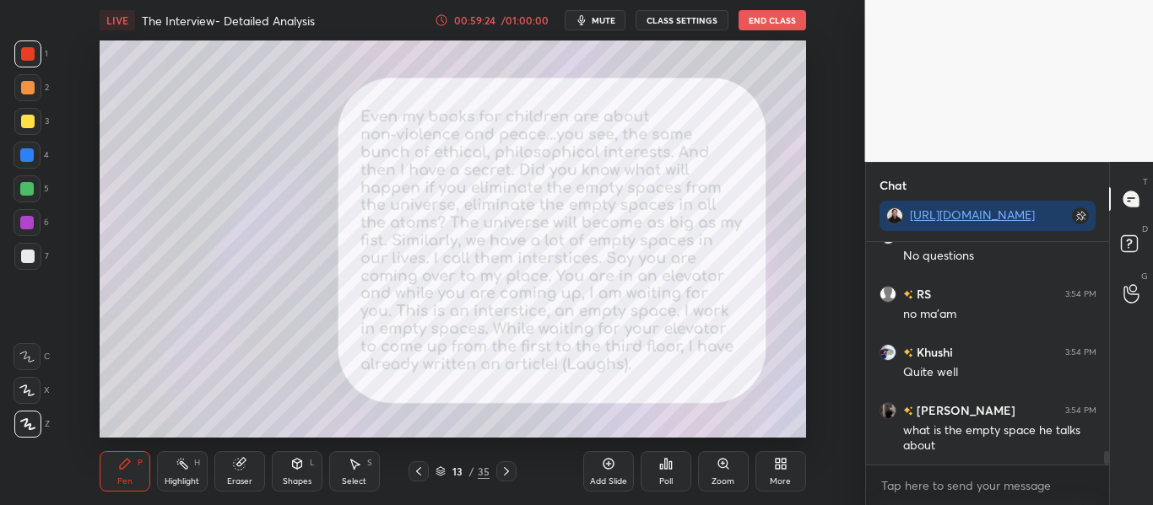
scroll to position [3389, 0]
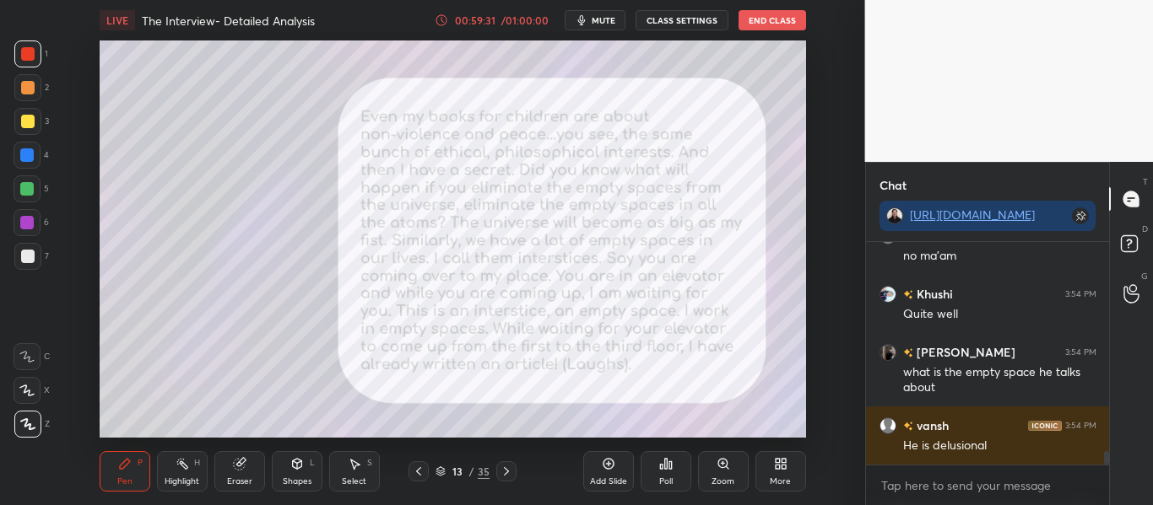
click at [439, 477] on div "13 / 35" at bounding box center [462, 471] width 54 height 15
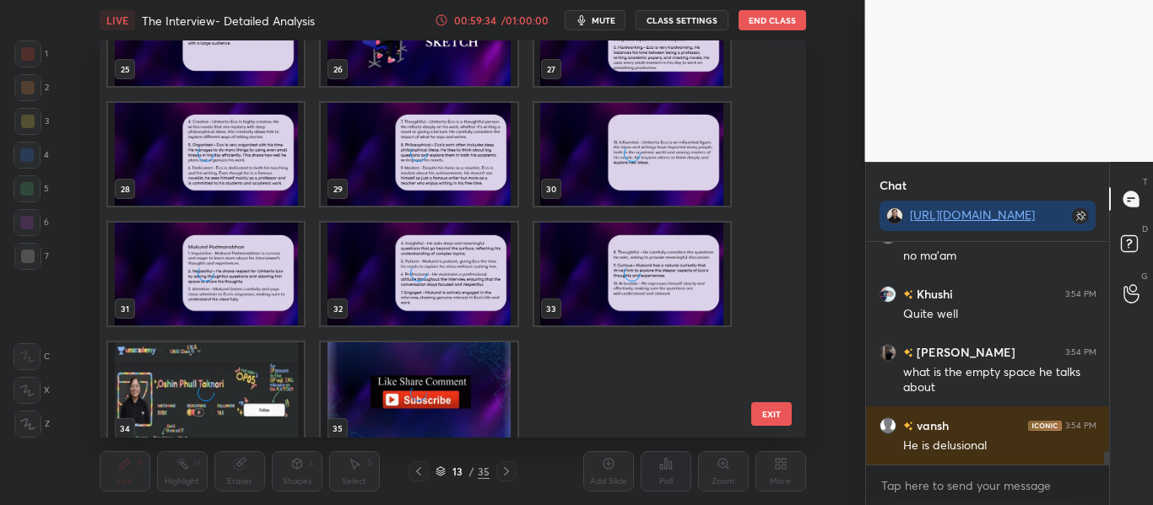
scroll to position [1040, 0]
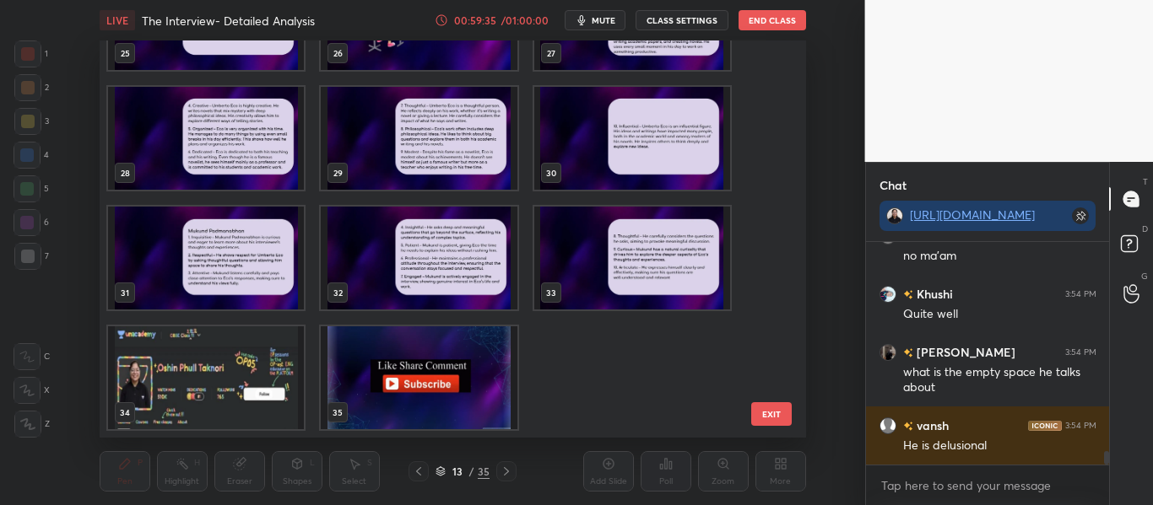
click at [228, 370] on img "grid" at bounding box center [206, 378] width 196 height 103
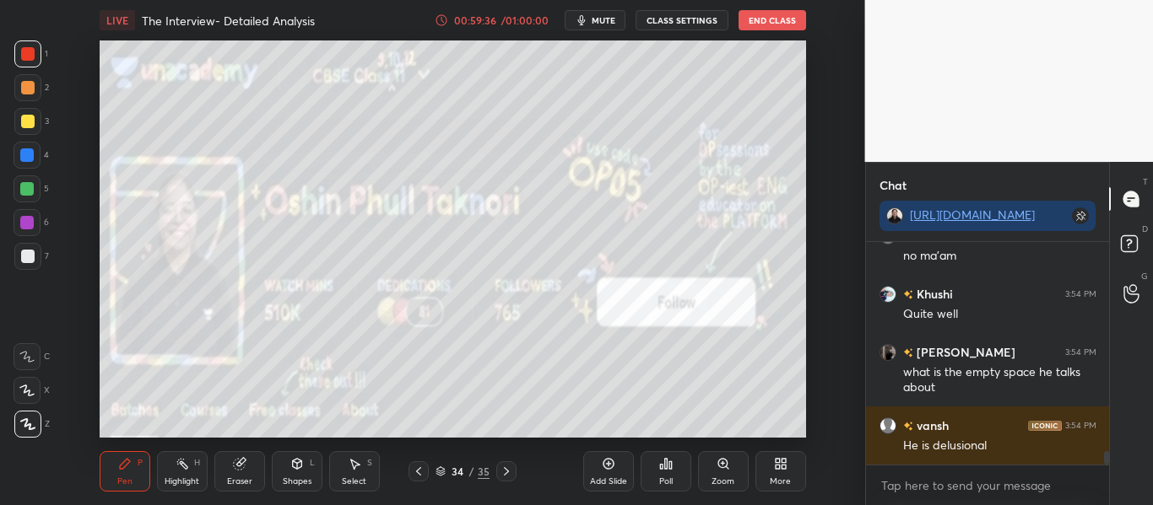
click at [228, 370] on img "grid" at bounding box center [206, 378] width 196 height 103
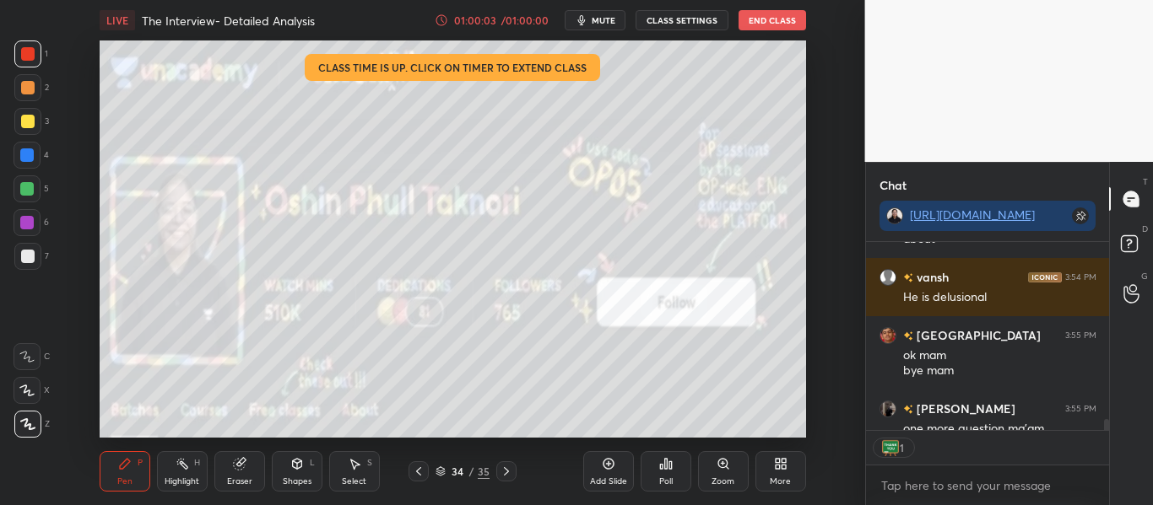
scroll to position [183, 238]
click at [772, 25] on button "End Class" at bounding box center [772, 20] width 68 height 20
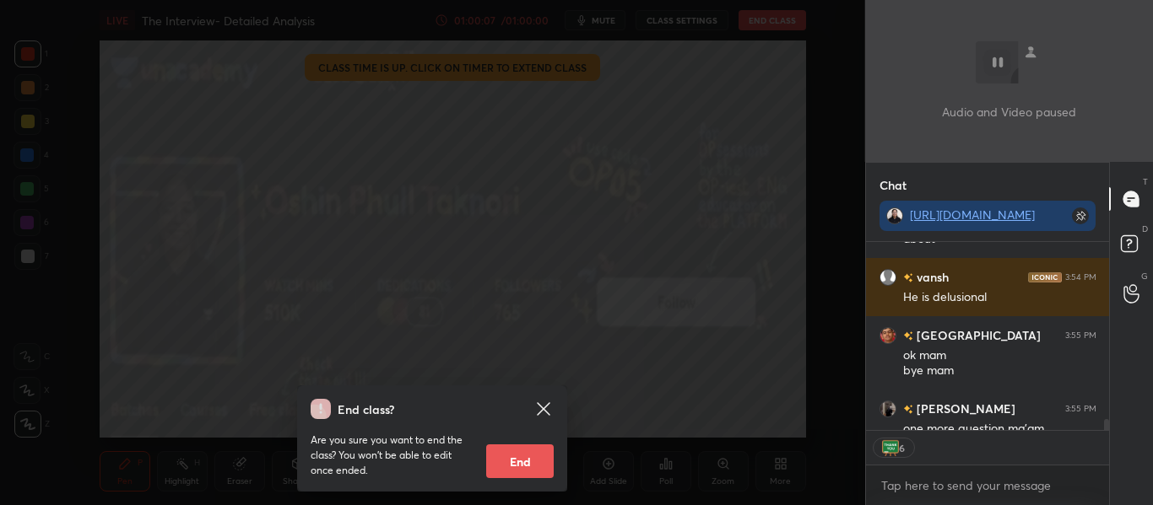
scroll to position [3589, 0]
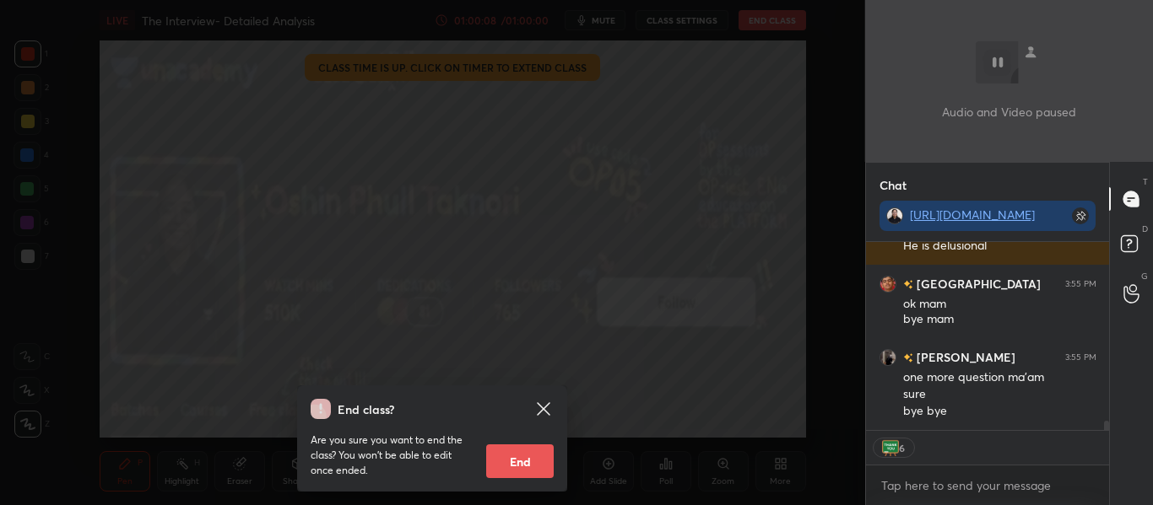
click at [527, 457] on button "End" at bounding box center [520, 462] width 68 height 34
type textarea "x"
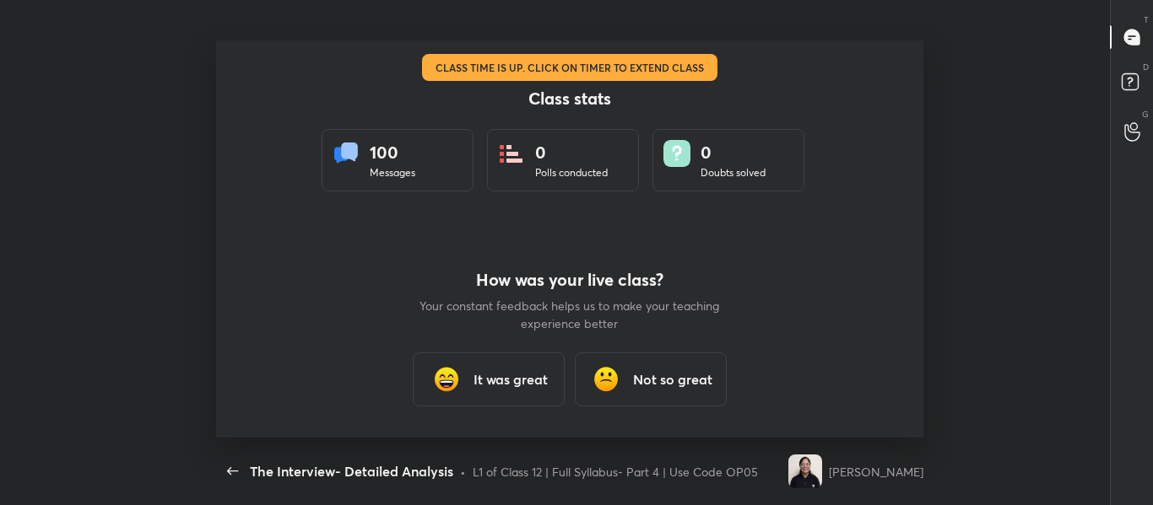
scroll to position [397, 1072]
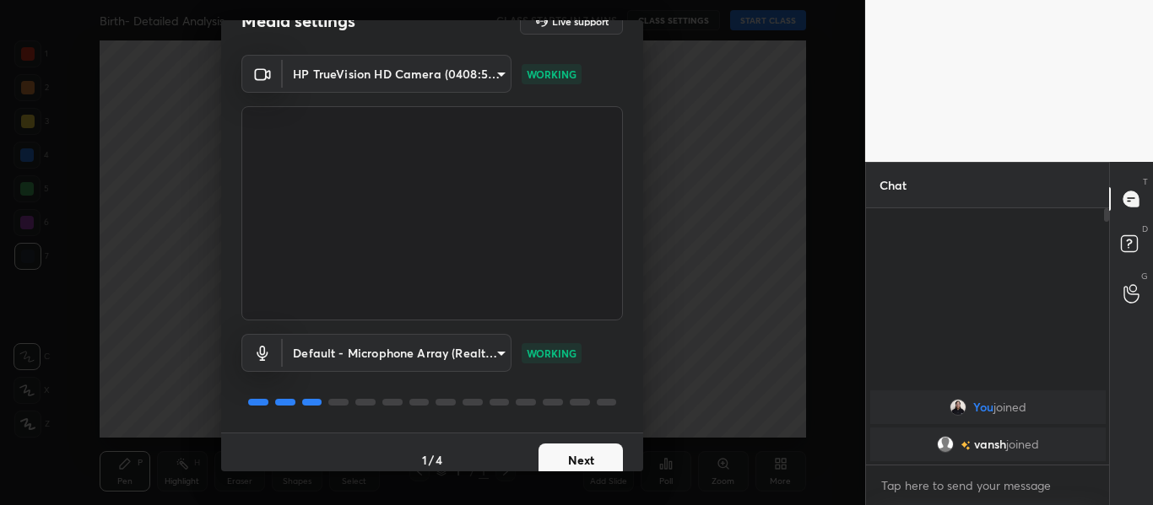
scroll to position [48, 0]
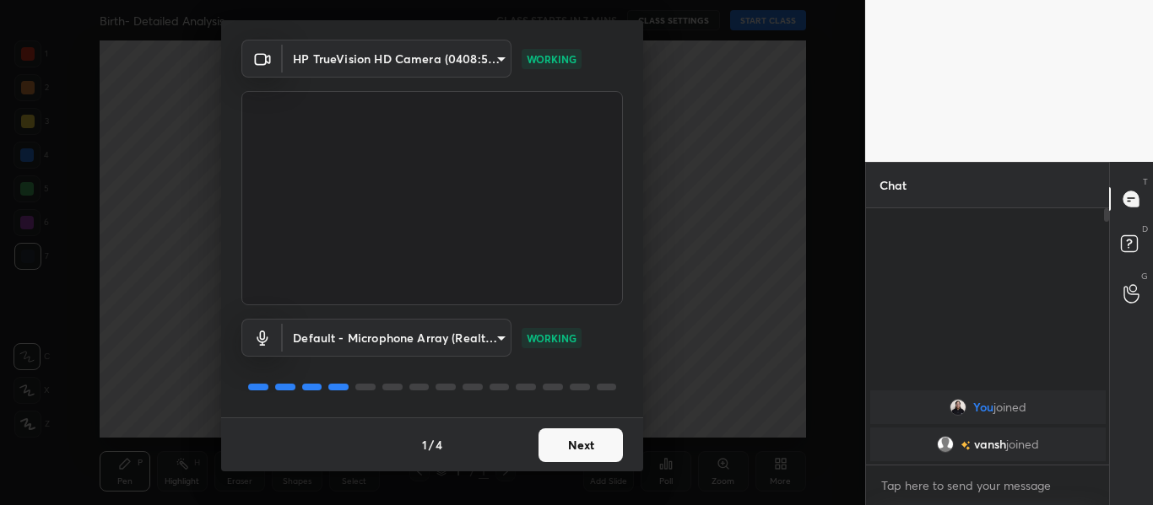
click at [591, 448] on button "Next" at bounding box center [580, 446] width 84 height 34
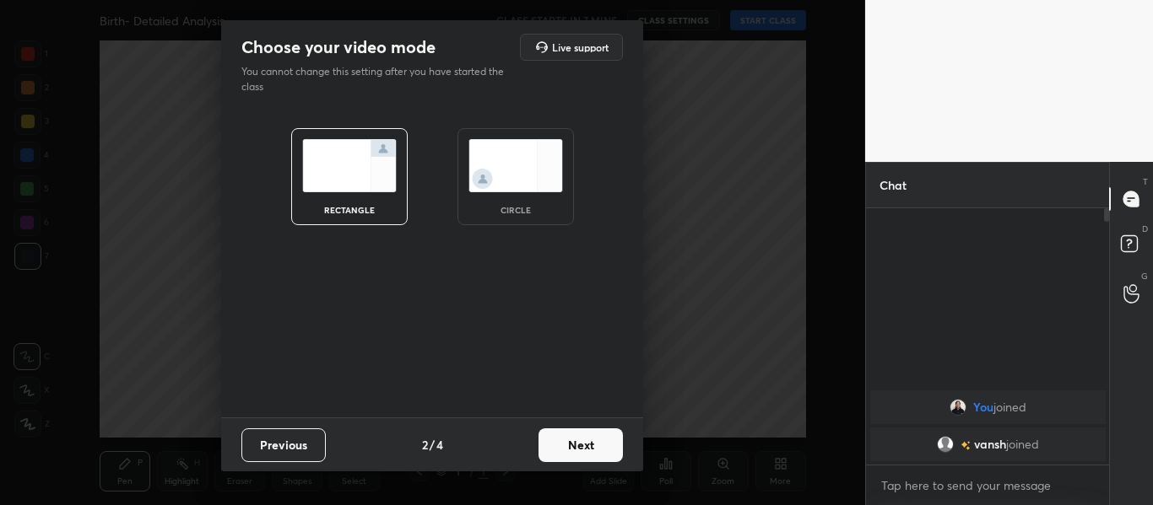
click at [591, 448] on button "Next" at bounding box center [580, 446] width 84 height 34
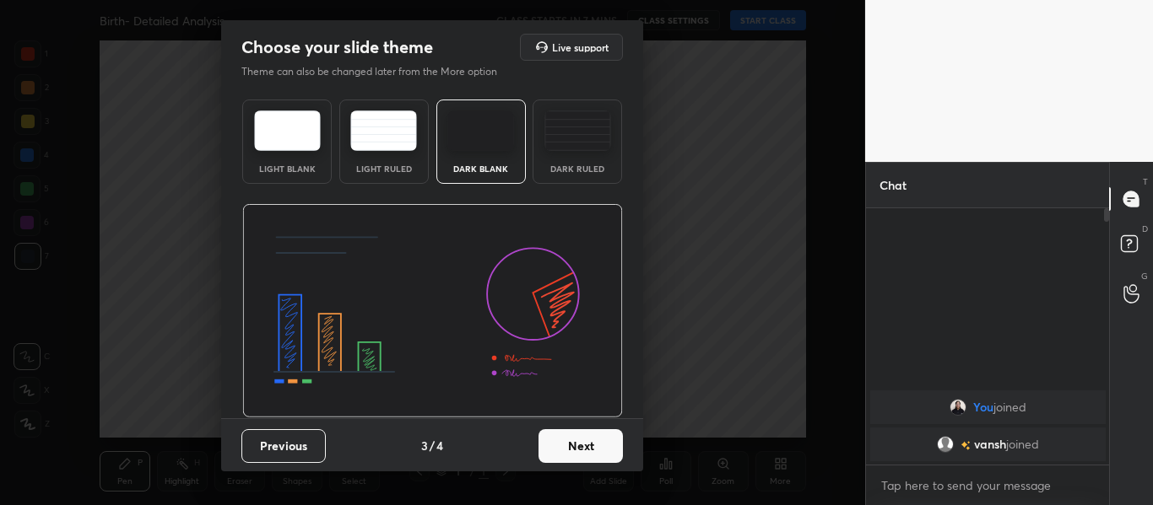
click at [565, 154] on div "Dark Ruled" at bounding box center [576, 142] width 89 height 84
click at [581, 452] on button "Next" at bounding box center [580, 447] width 84 height 34
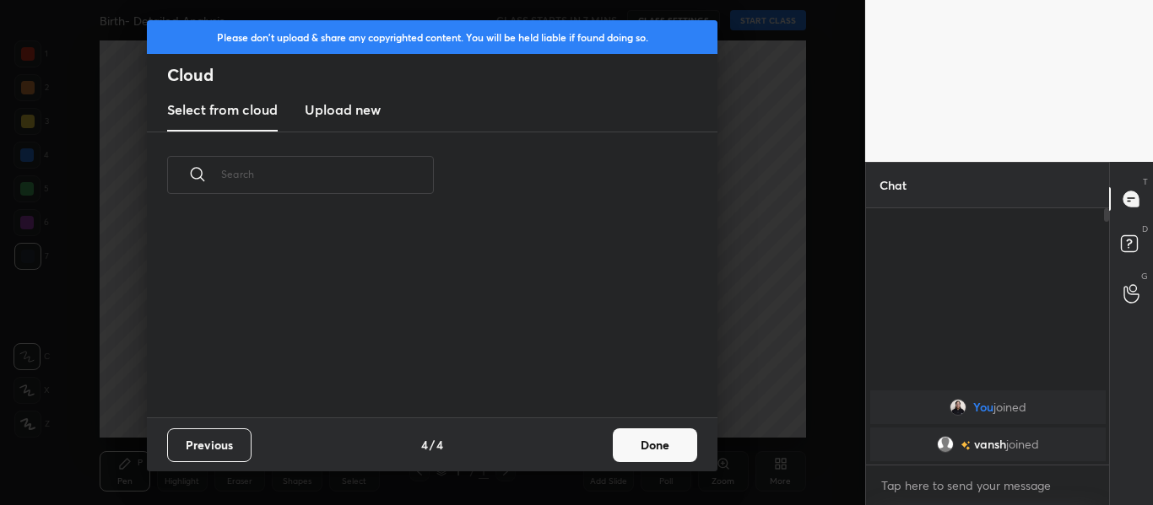
scroll to position [199, 542]
click at [344, 117] on h3 "Upload new" at bounding box center [343, 110] width 76 height 20
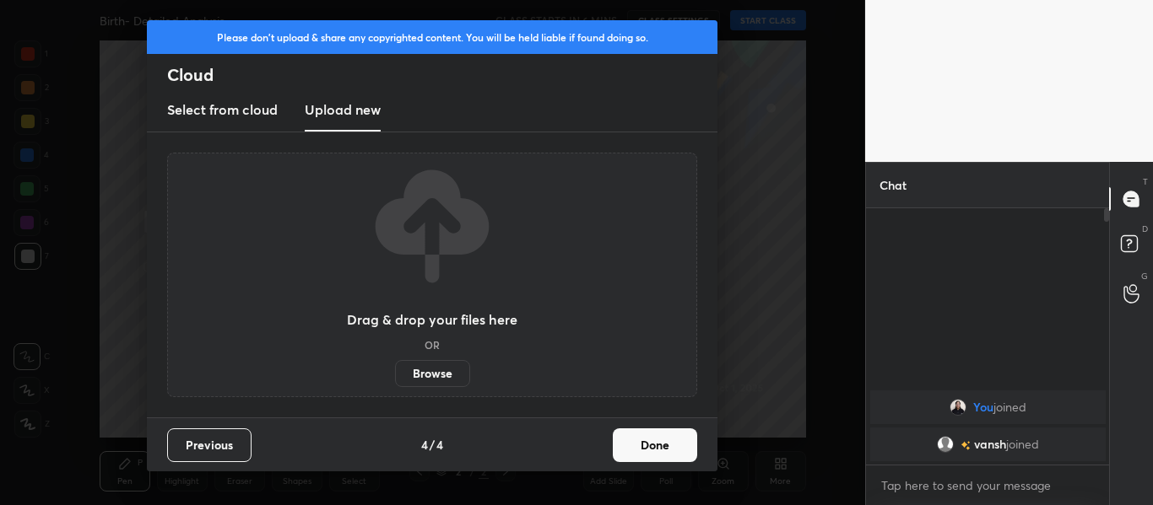
click at [424, 370] on label "Browse" at bounding box center [432, 373] width 75 height 27
click at [395, 370] on input "Browse" at bounding box center [395, 373] width 0 height 27
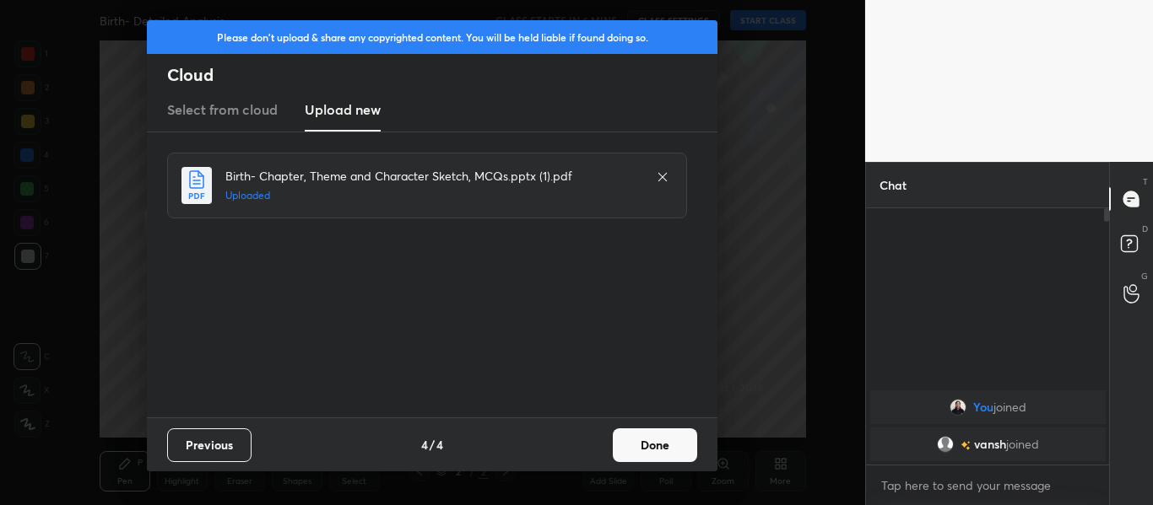
click at [668, 453] on button "Done" at bounding box center [655, 446] width 84 height 34
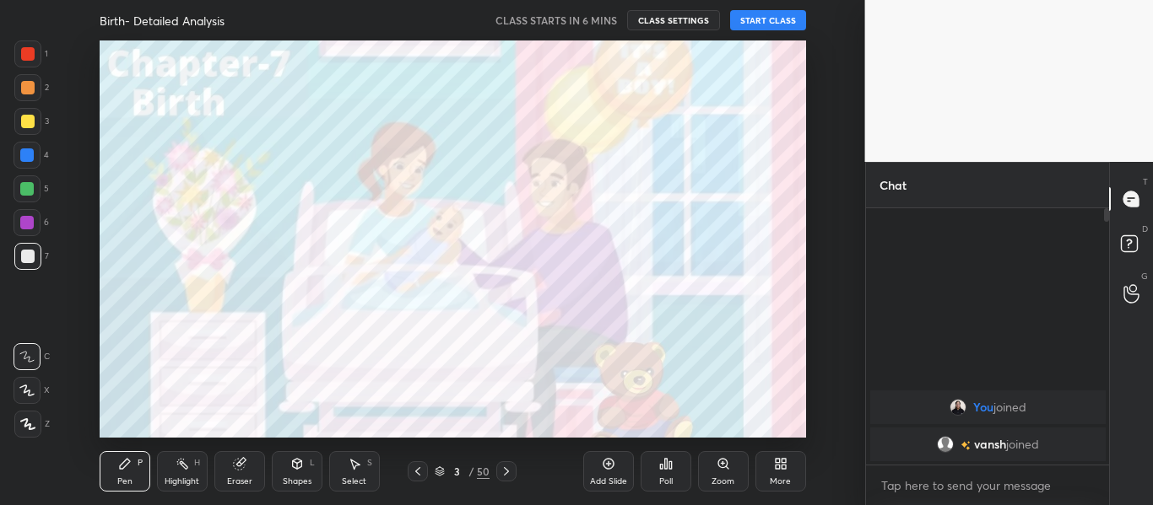
click at [751, 30] on div "Birth- Detailed Analysis CLASS STARTS IN 6 MINS CLASS SETTINGS START CLASS" at bounding box center [453, 20] width 706 height 41
click at [763, 24] on button "START CLASS" at bounding box center [768, 20] width 76 height 20
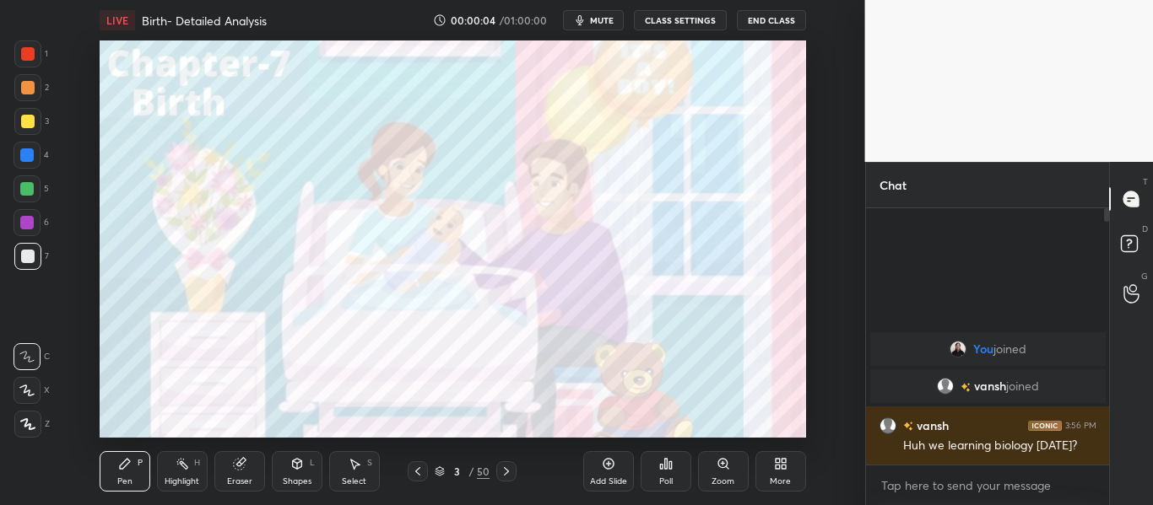
click at [22, 57] on div at bounding box center [28, 54] width 14 height 14
click at [39, 418] on div "Z" at bounding box center [31, 424] width 35 height 27
click at [39, 418] on div at bounding box center [27, 424] width 27 height 27
type textarea "x"
click at [935, 478] on textarea at bounding box center [987, 486] width 217 height 27
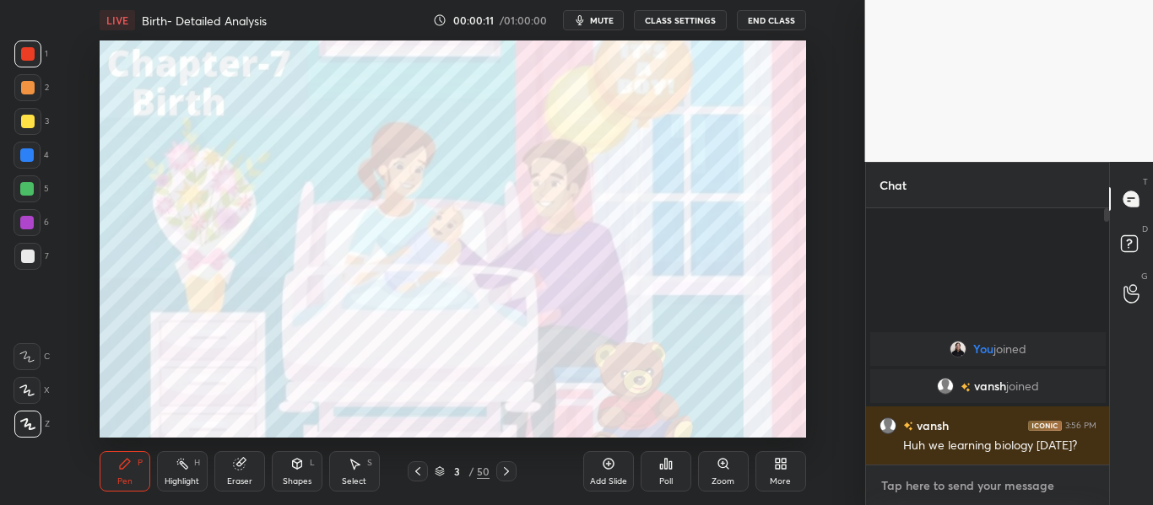
paste textarea "[URL][DOMAIN_NAME]"
type textarea "[URL][DOMAIN_NAME]"
type textarea "x"
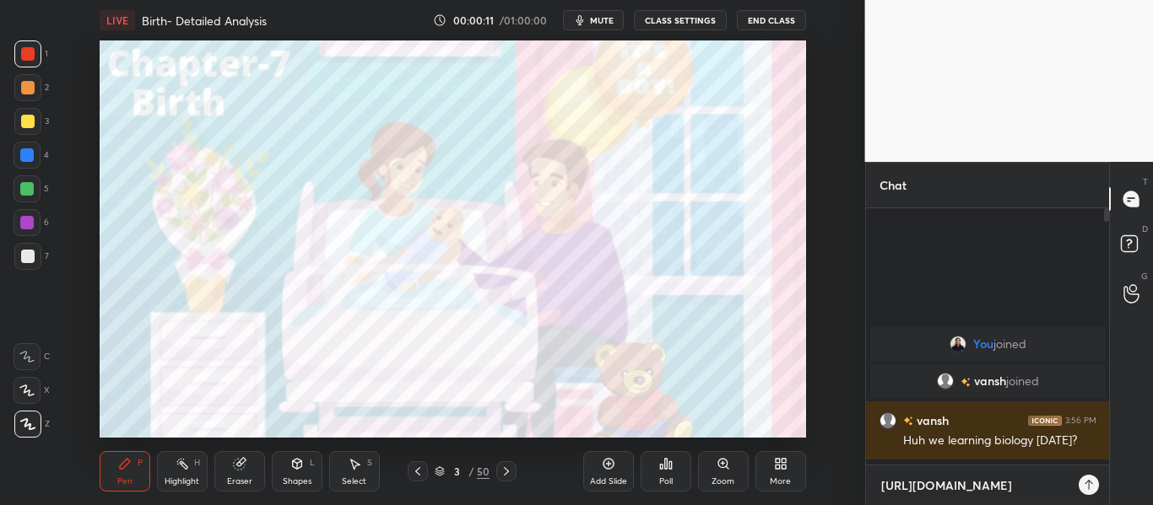
scroll to position [111, 238]
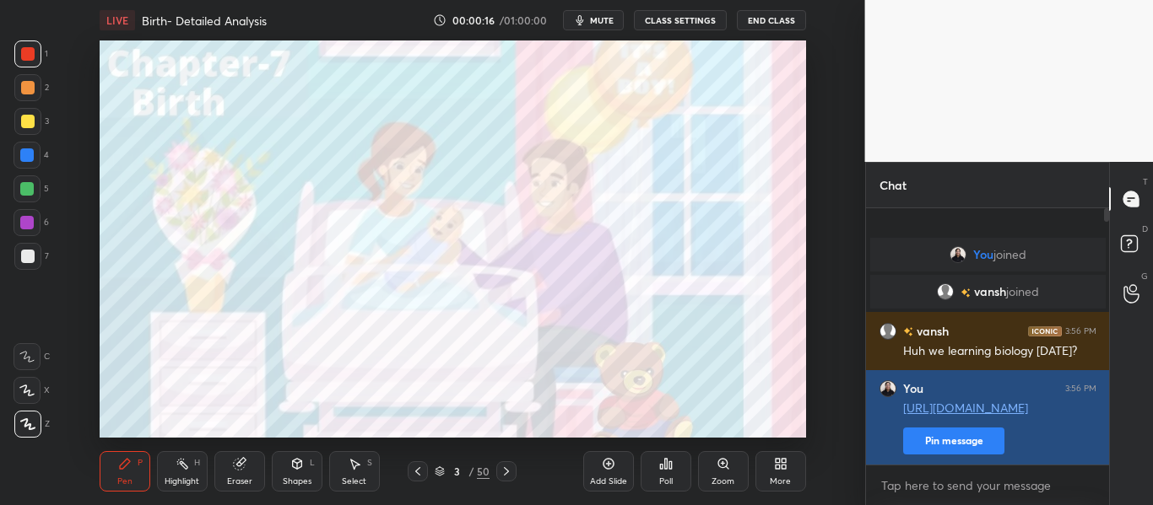
click at [937, 440] on button "Pin message" at bounding box center [953, 441] width 101 height 27
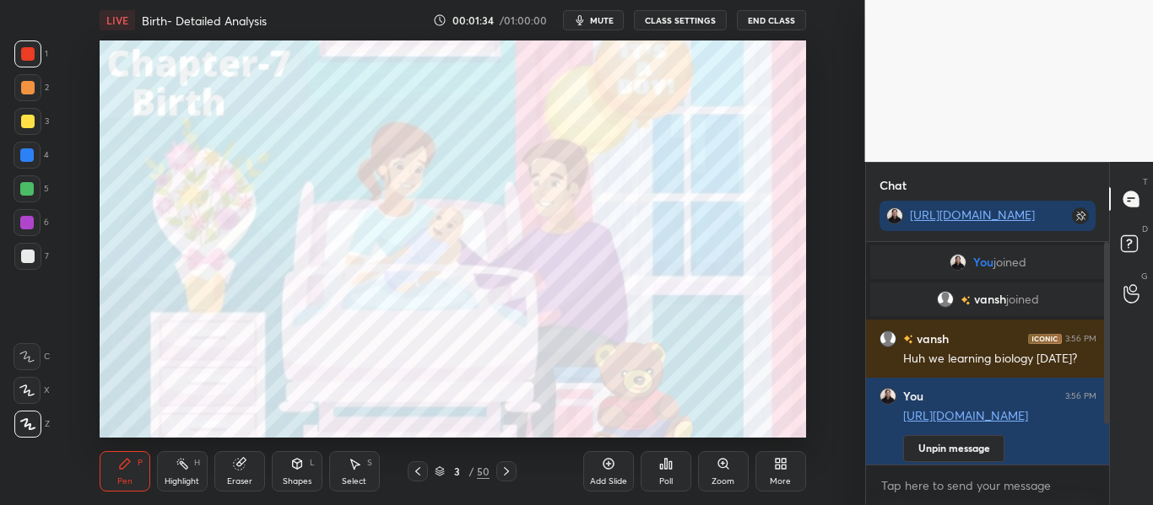
scroll to position [66, 0]
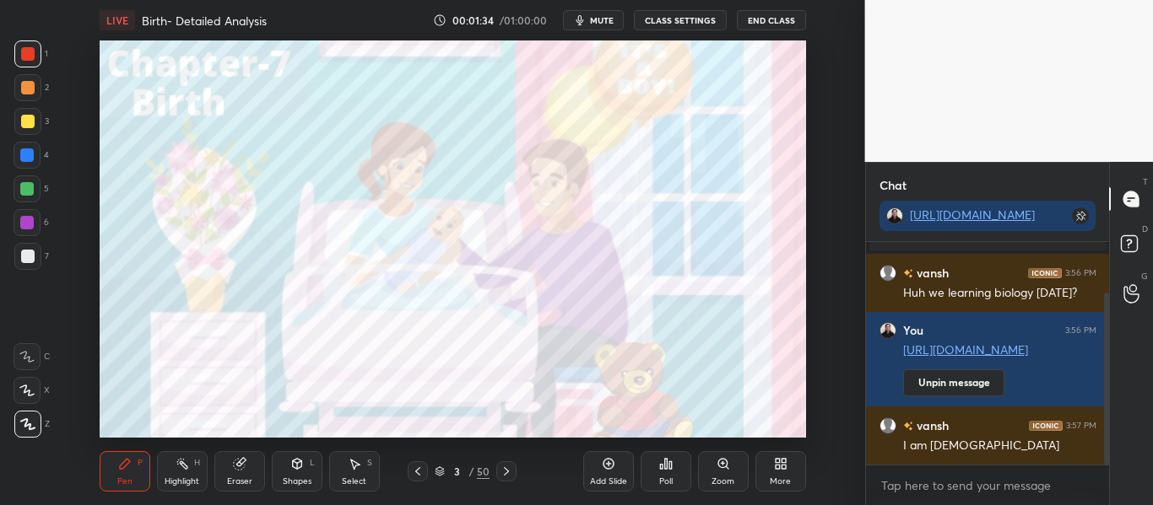
drag, startPoint x: 1106, startPoint y: 350, endPoint x: 1089, endPoint y: 534, distance: 184.7
click at [1089, 0] on html "1 2 3 4 5 6 7 C X Z C X Z E E Erase all H H LIVE Birth- Detailed Analysis 00:01…" at bounding box center [576, 0] width 1153 height 0
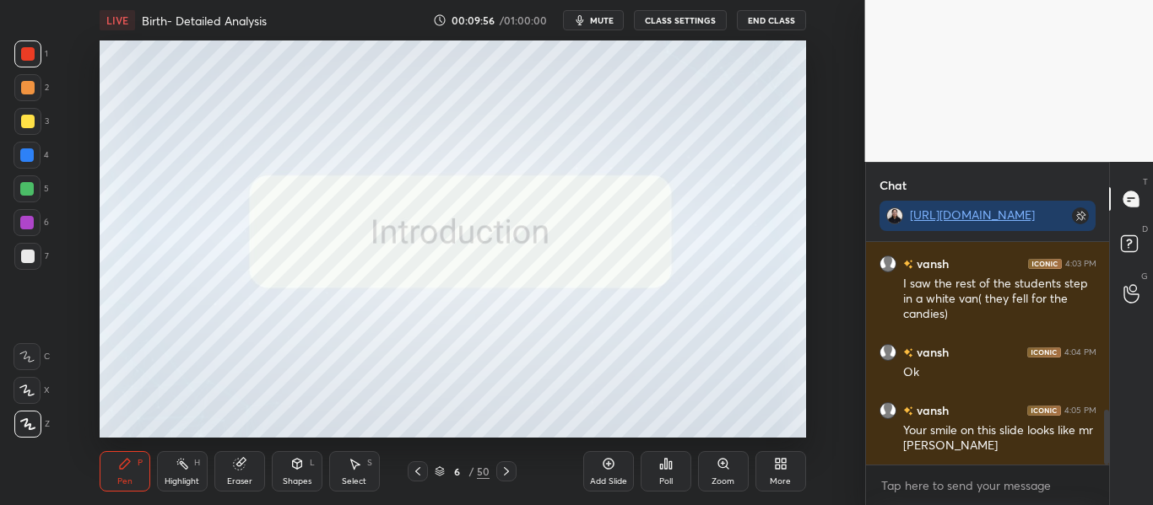
scroll to position [685, 0]
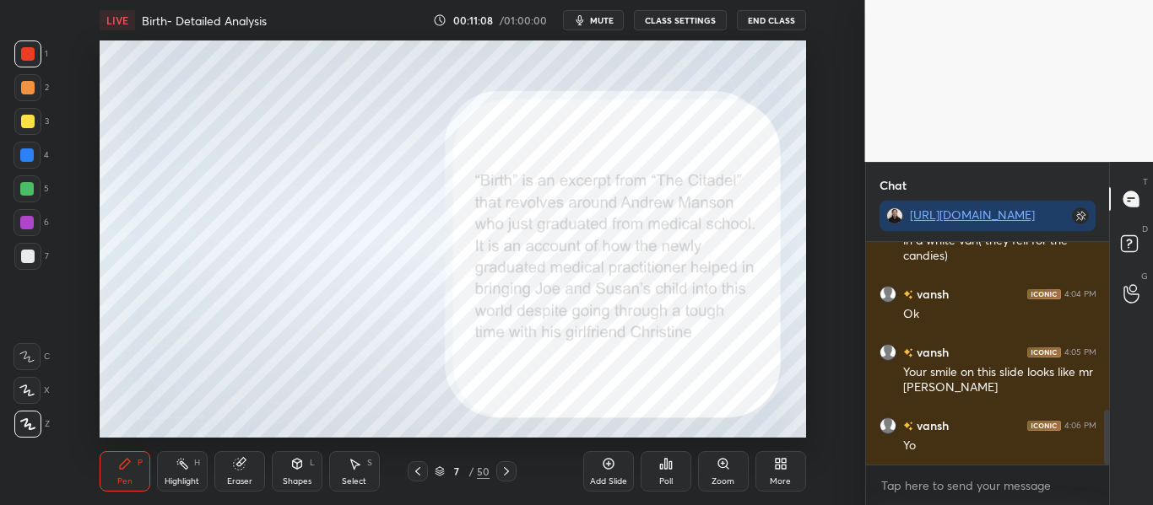
type textarea "x"
click at [500, 468] on icon at bounding box center [507, 472] width 14 height 14
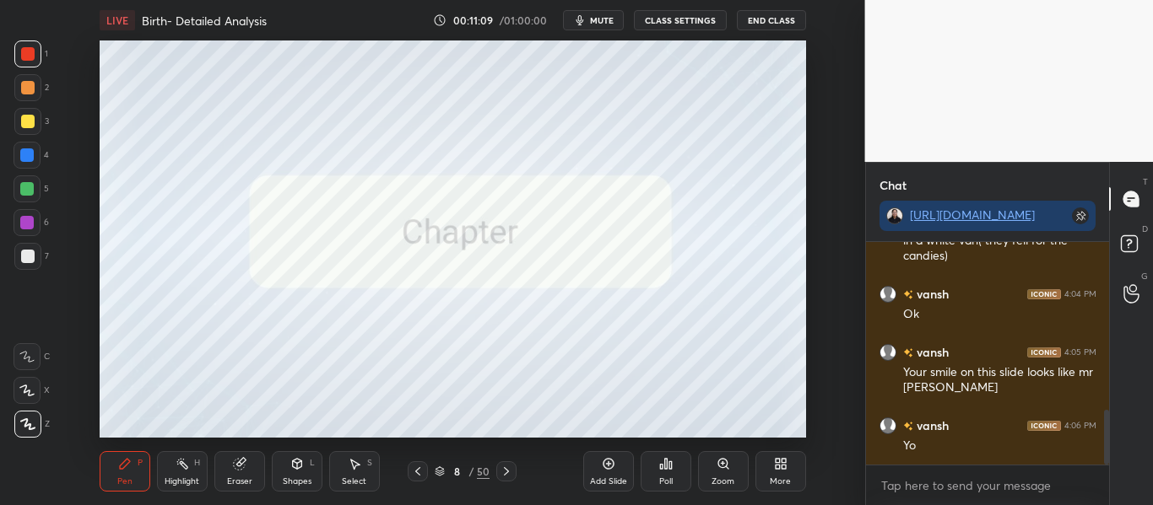
click at [500, 468] on icon at bounding box center [507, 472] width 14 height 14
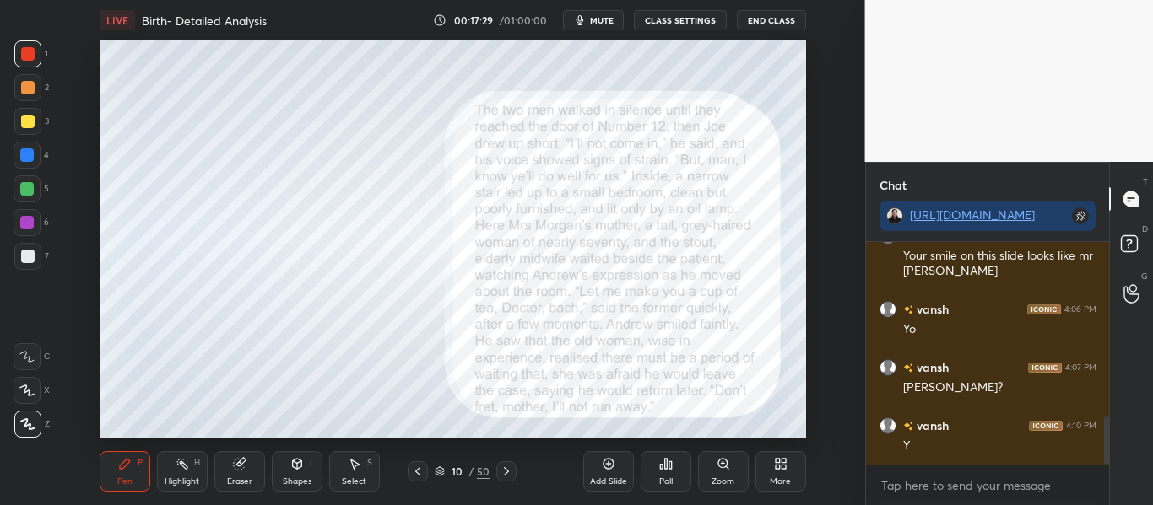
scroll to position [860, 0]
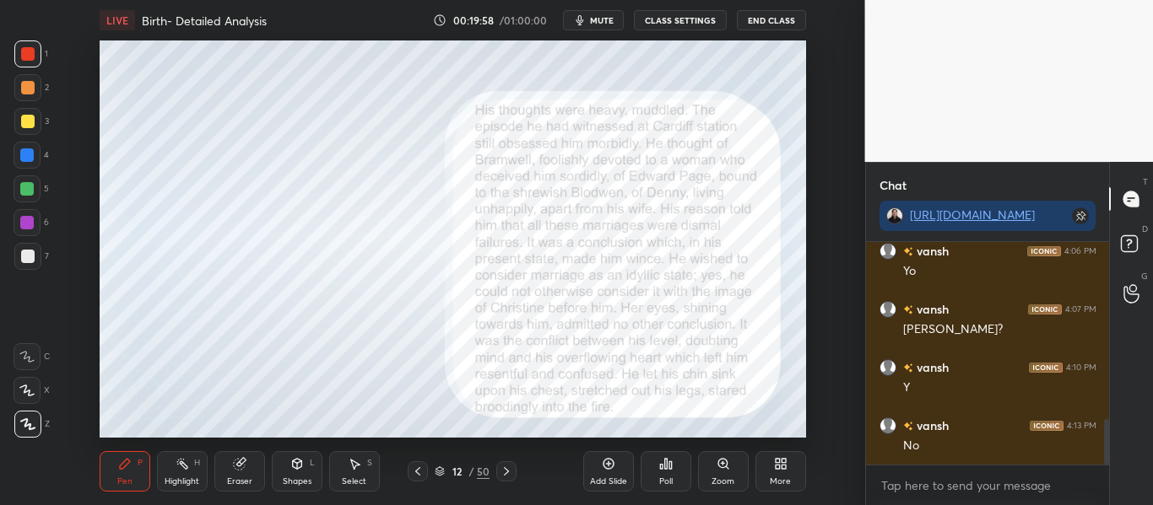
click at [443, 468] on icon at bounding box center [440, 472] width 10 height 10
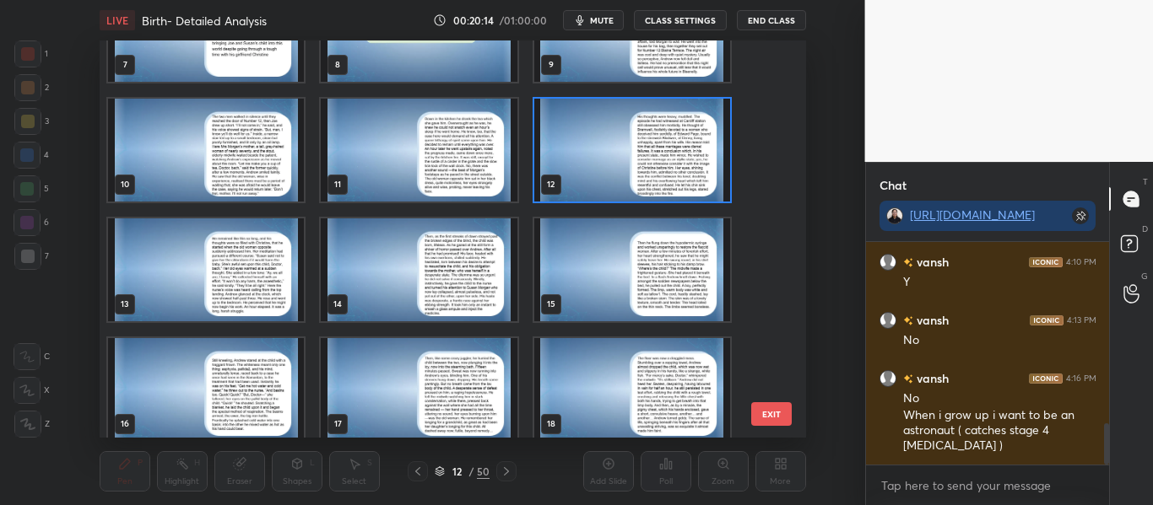
scroll to position [274, 0]
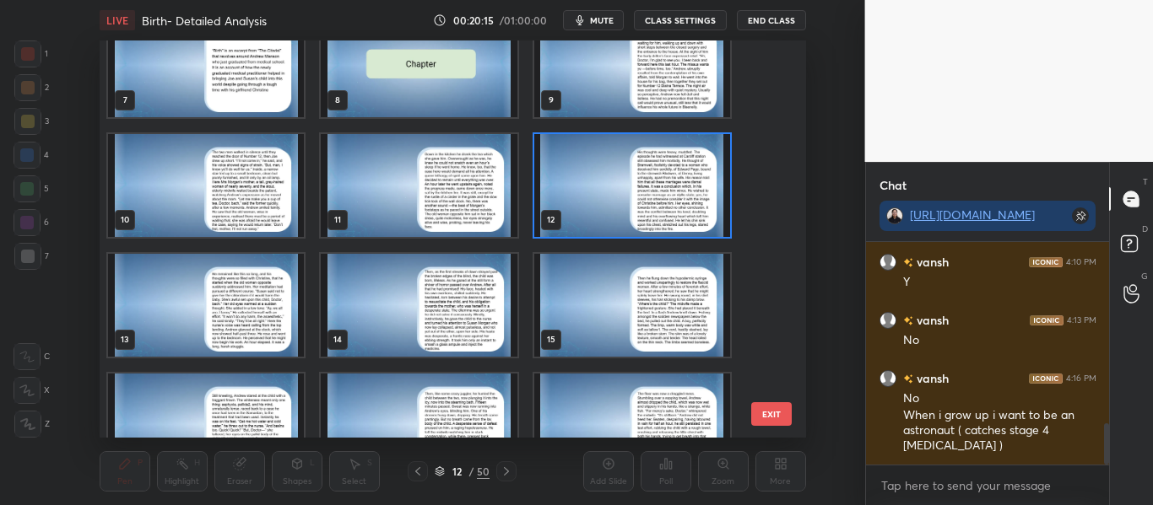
click at [677, 159] on img "grid" at bounding box center [631, 185] width 196 height 103
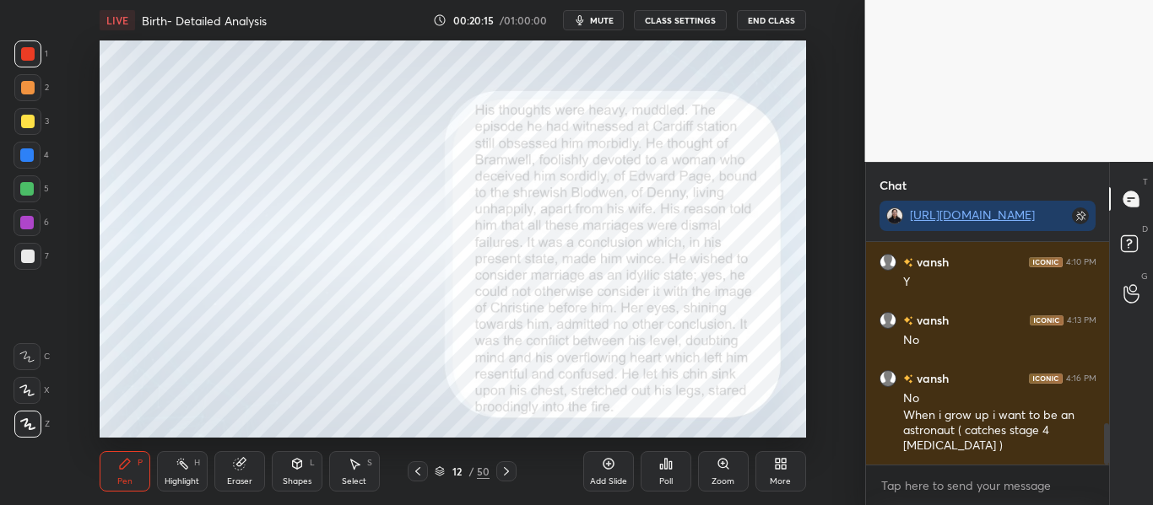
click at [677, 159] on img "grid" at bounding box center [631, 185] width 196 height 103
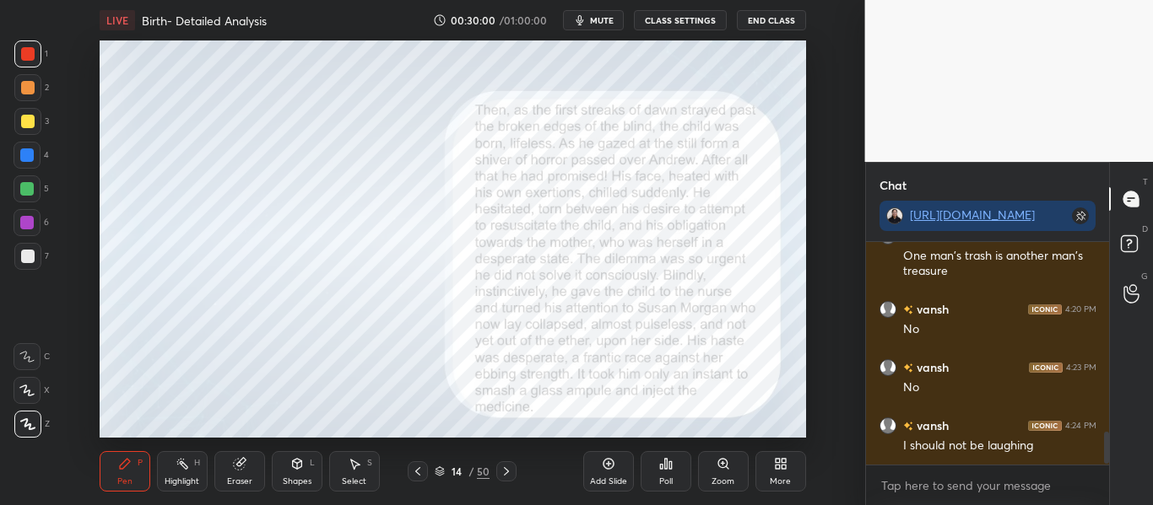
scroll to position [1377, 0]
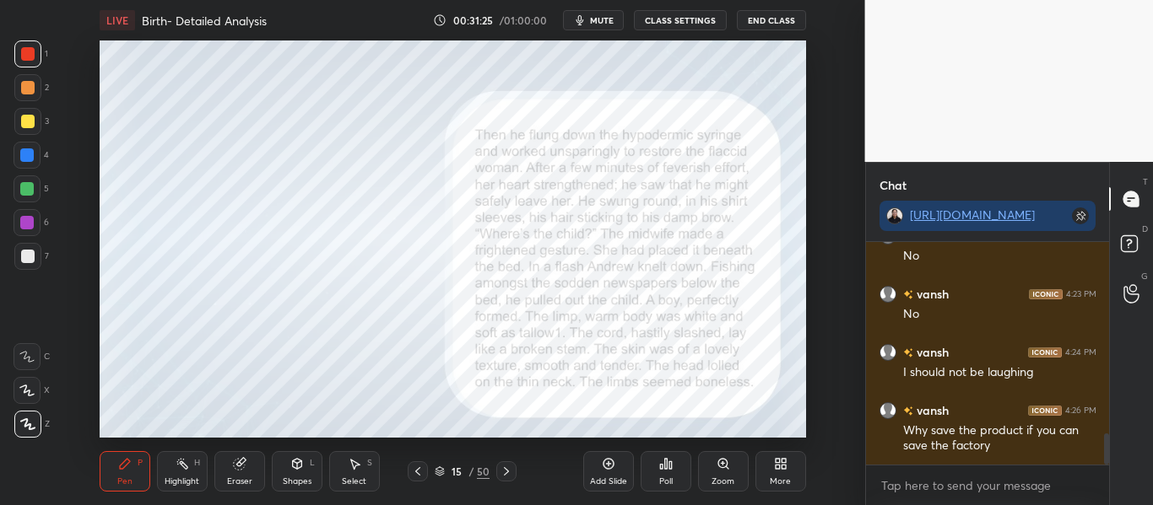
click at [441, 475] on icon at bounding box center [439, 474] width 8 height 3
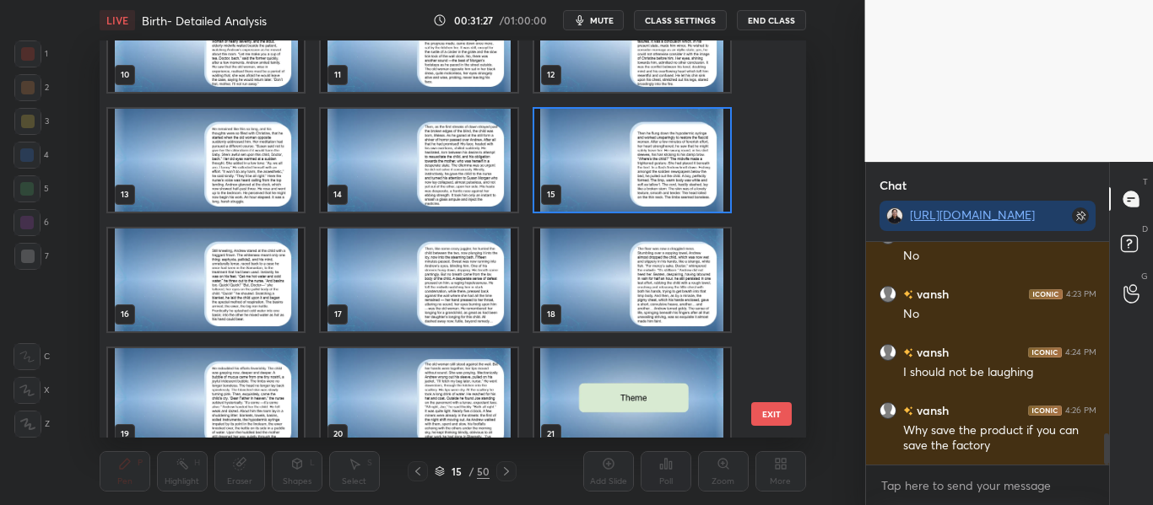
scroll to position [435, 0]
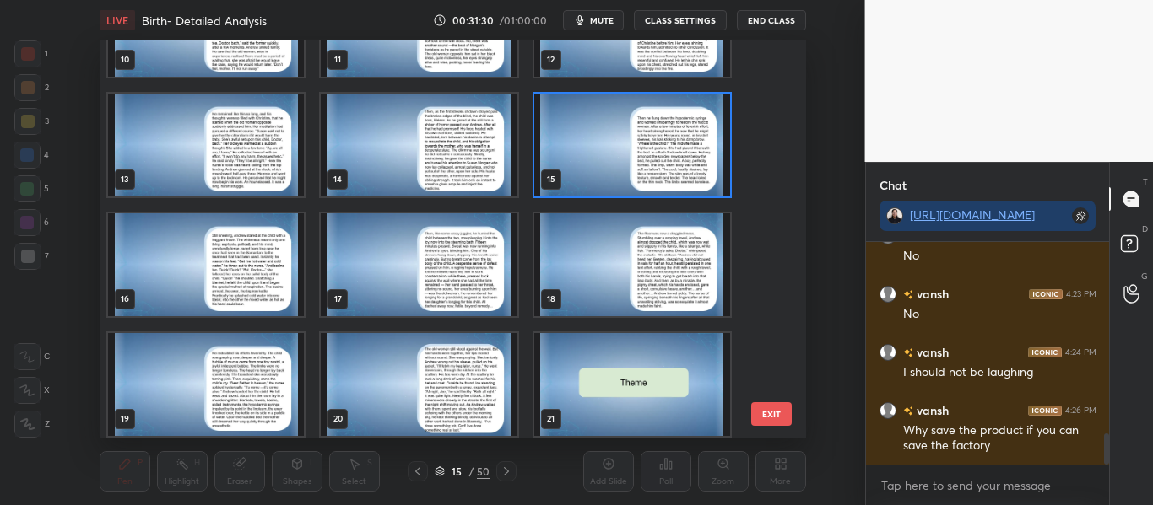
click at [619, 149] on img "grid" at bounding box center [631, 145] width 196 height 103
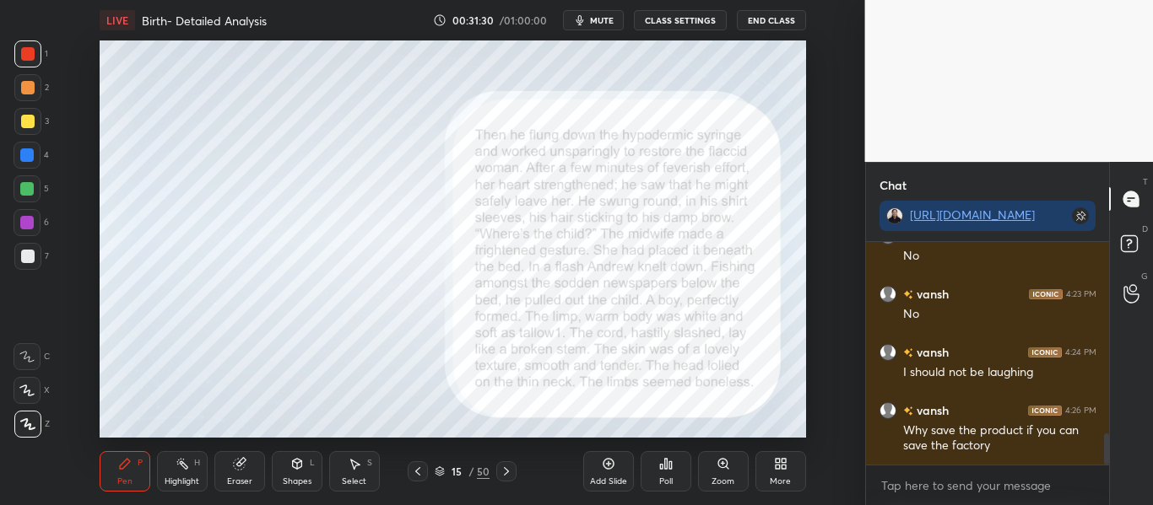
click at [619, 149] on img "grid" at bounding box center [631, 145] width 196 height 103
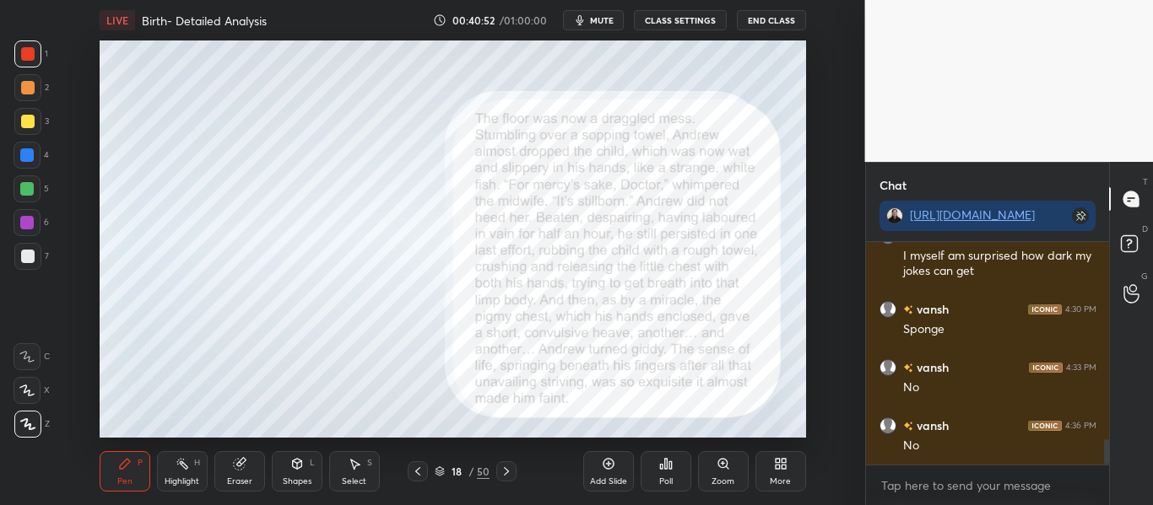
scroll to position [1757, 0]
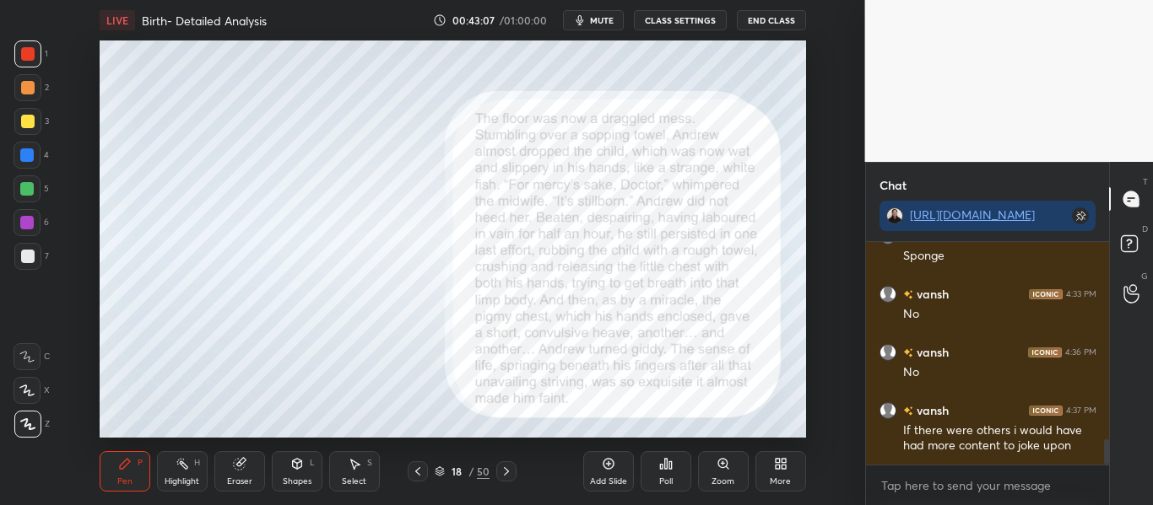
click at [441, 467] on icon at bounding box center [440, 472] width 10 height 10
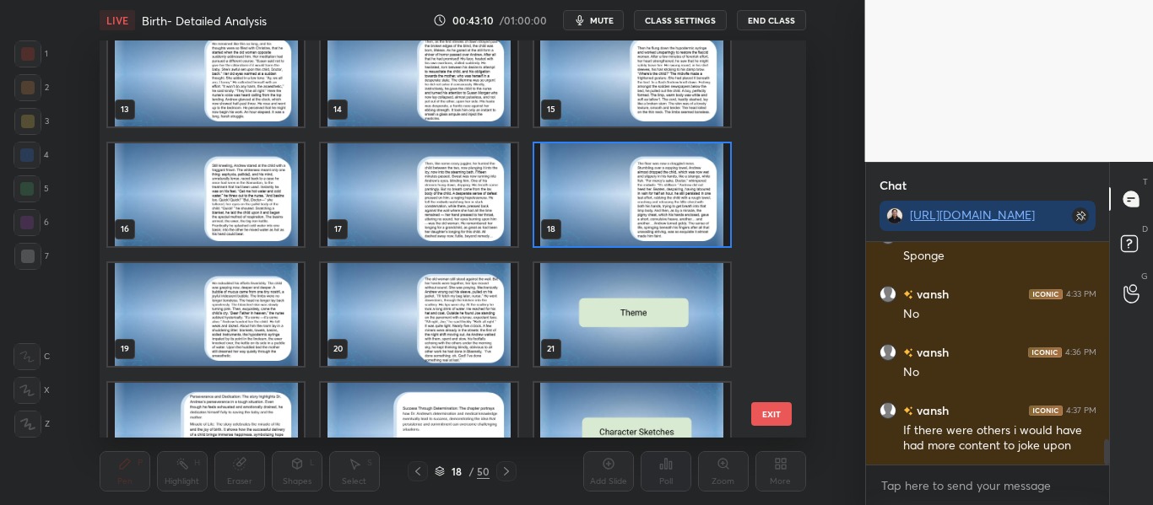
scroll to position [510, 0]
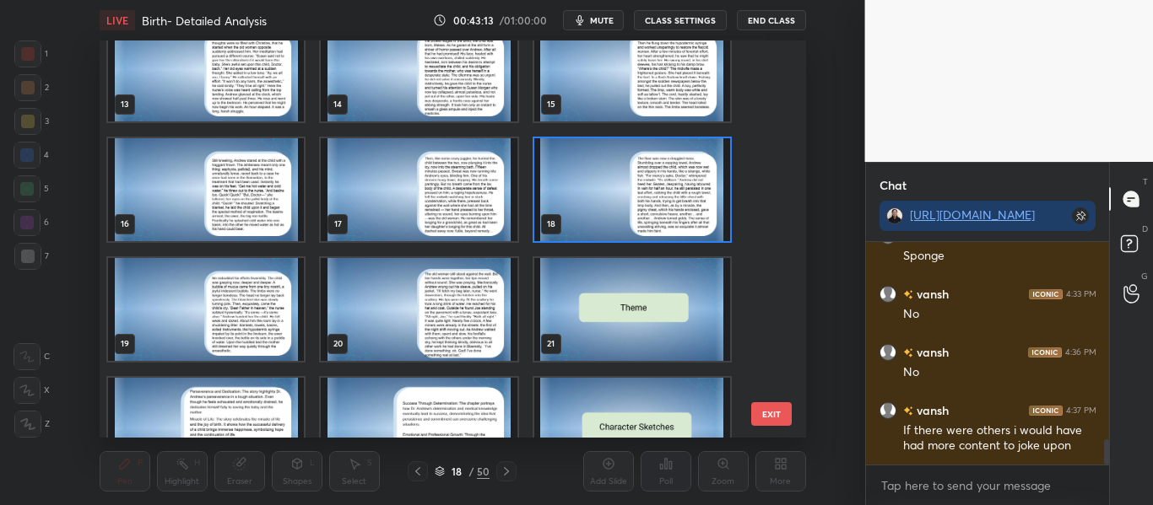
click at [212, 312] on img "grid" at bounding box center [206, 309] width 196 height 103
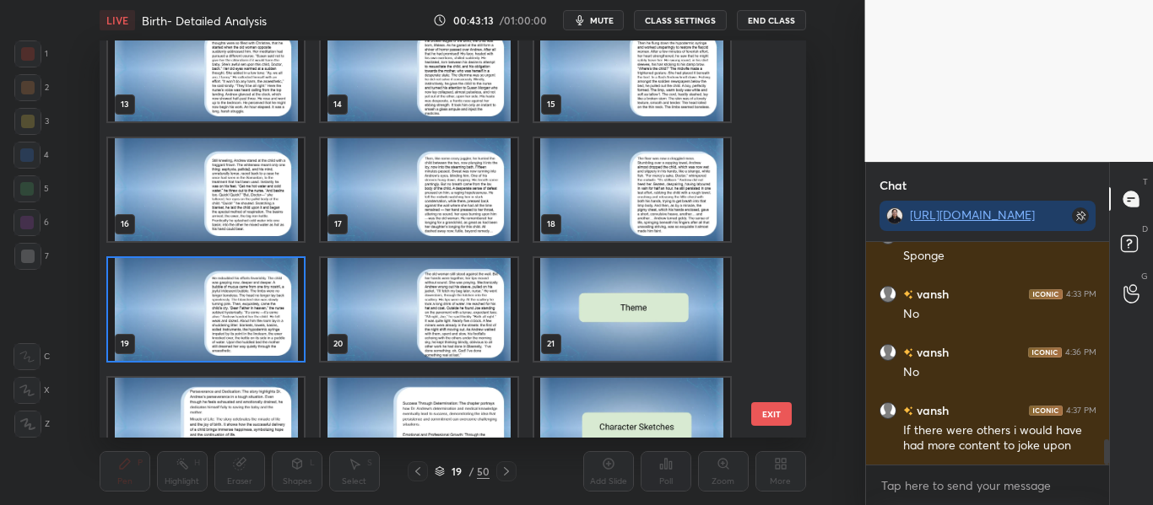
click at [212, 312] on img "grid" at bounding box center [206, 309] width 196 height 103
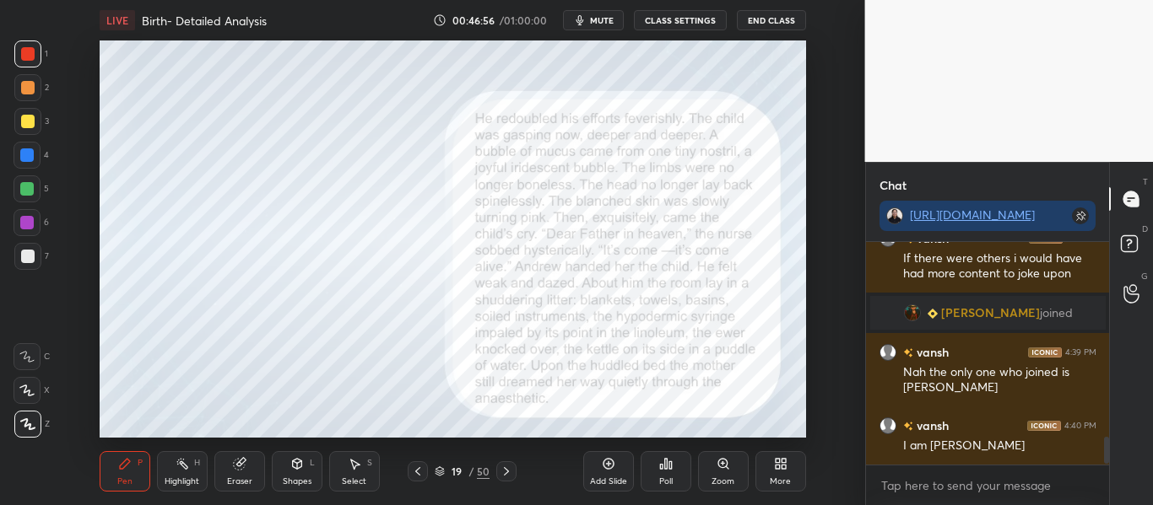
scroll to position [1659, 0]
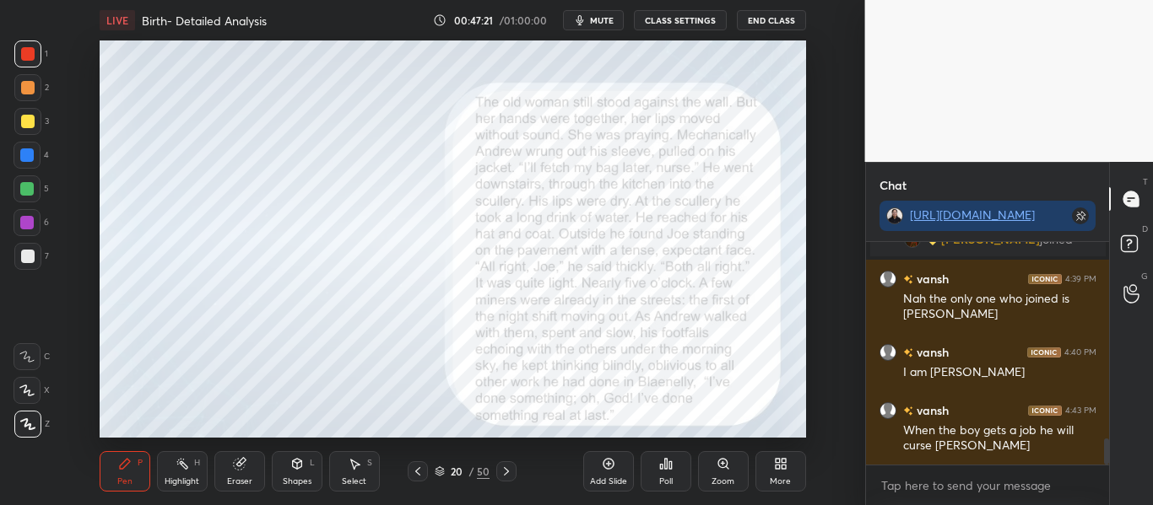
click at [442, 470] on icon at bounding box center [440, 472] width 10 height 10
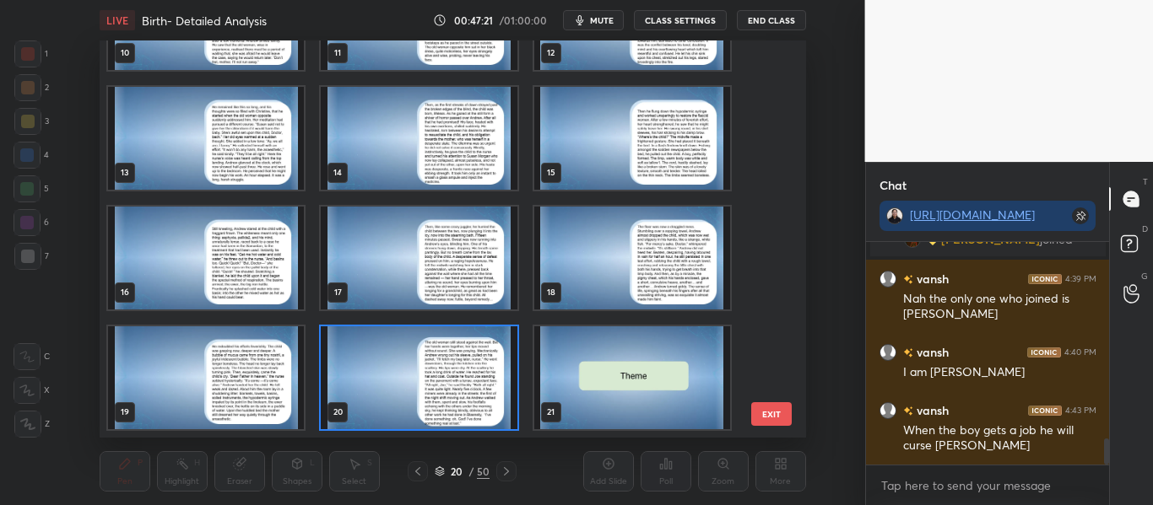
scroll to position [392, 699]
click at [422, 389] on img "grid" at bounding box center [419, 378] width 196 height 103
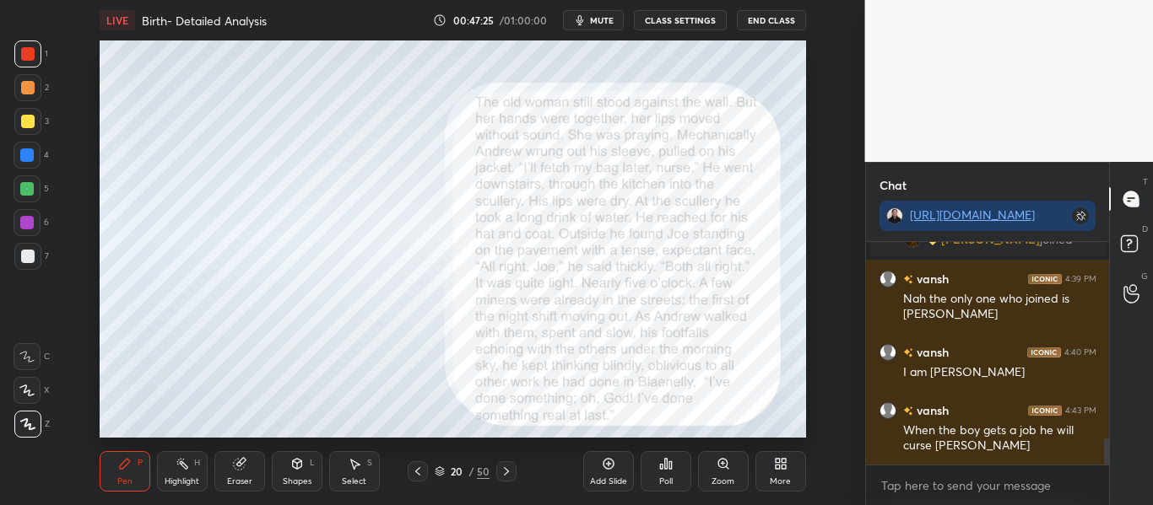
click at [422, 389] on img "grid" at bounding box center [419, 378] width 196 height 103
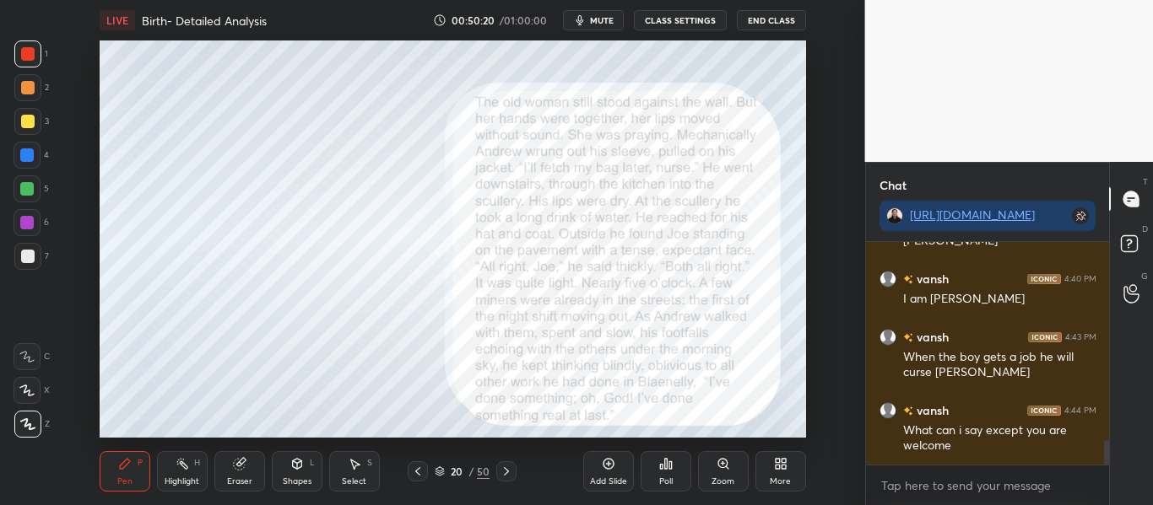
scroll to position [1806, 0]
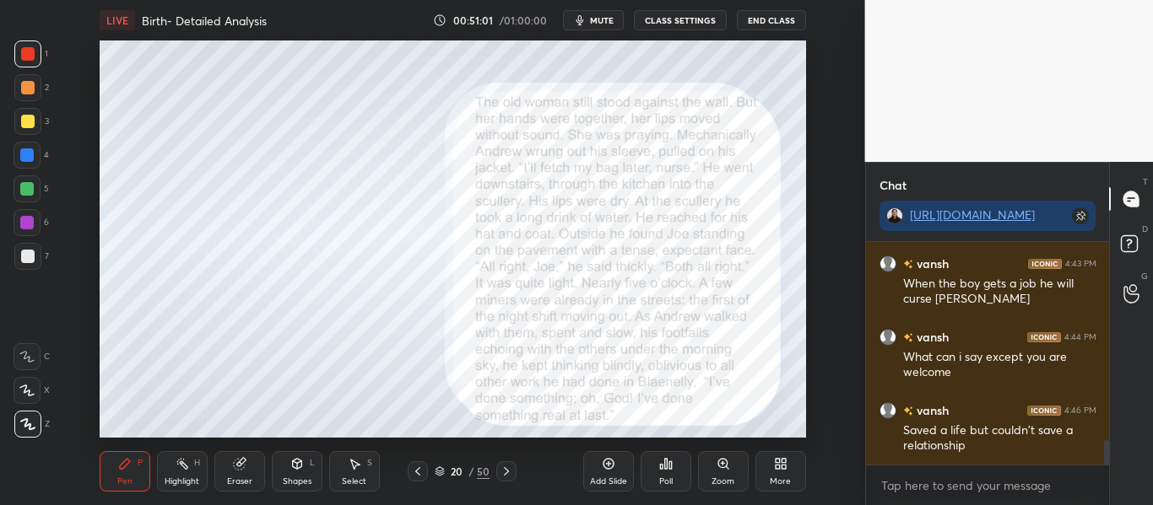
click at [593, 21] on span "mute" at bounding box center [602, 20] width 24 height 12
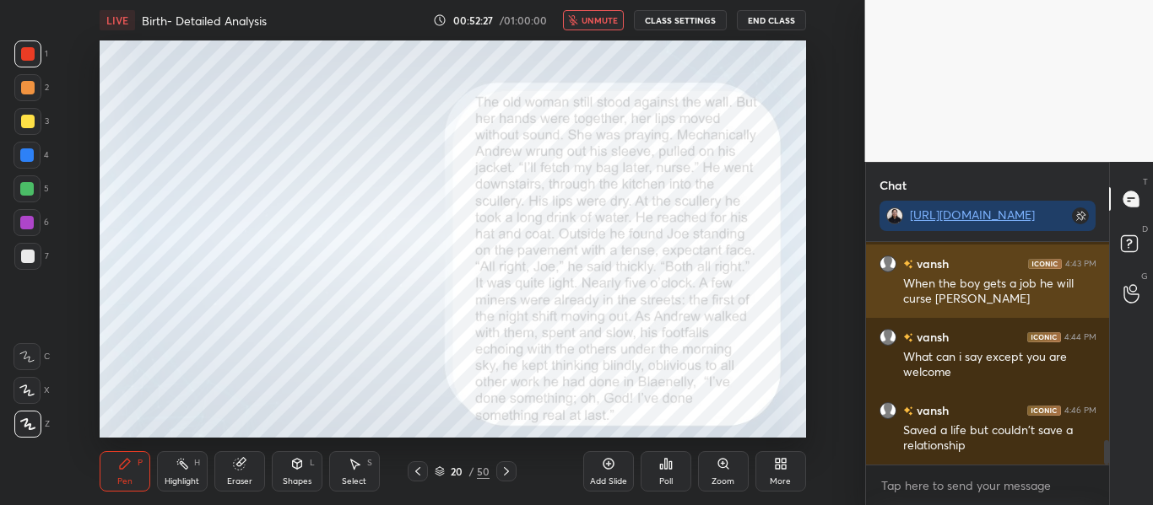
scroll to position [1910, 0]
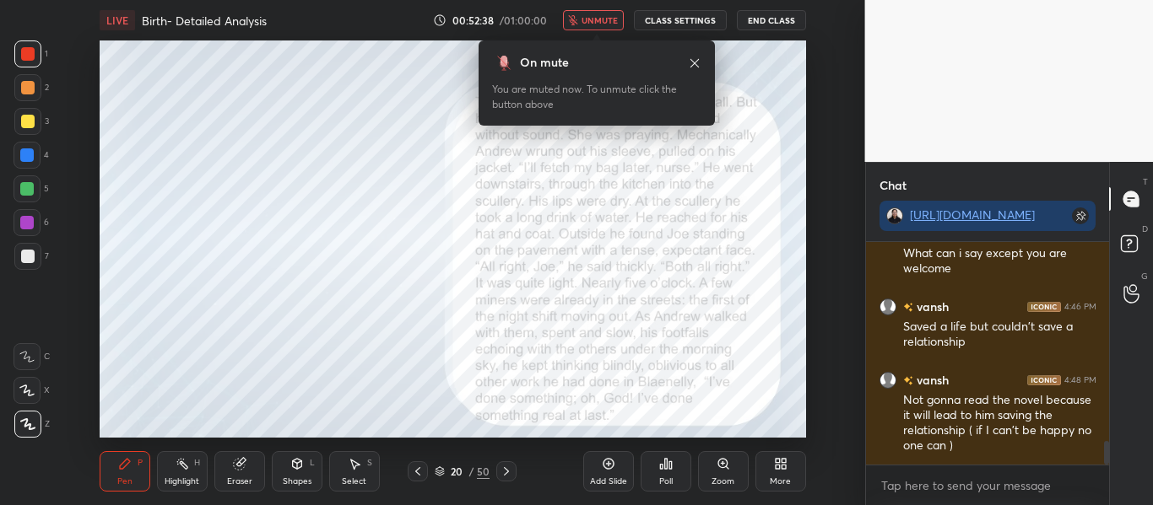
click at [608, 19] on span "unmute" at bounding box center [599, 20] width 36 height 12
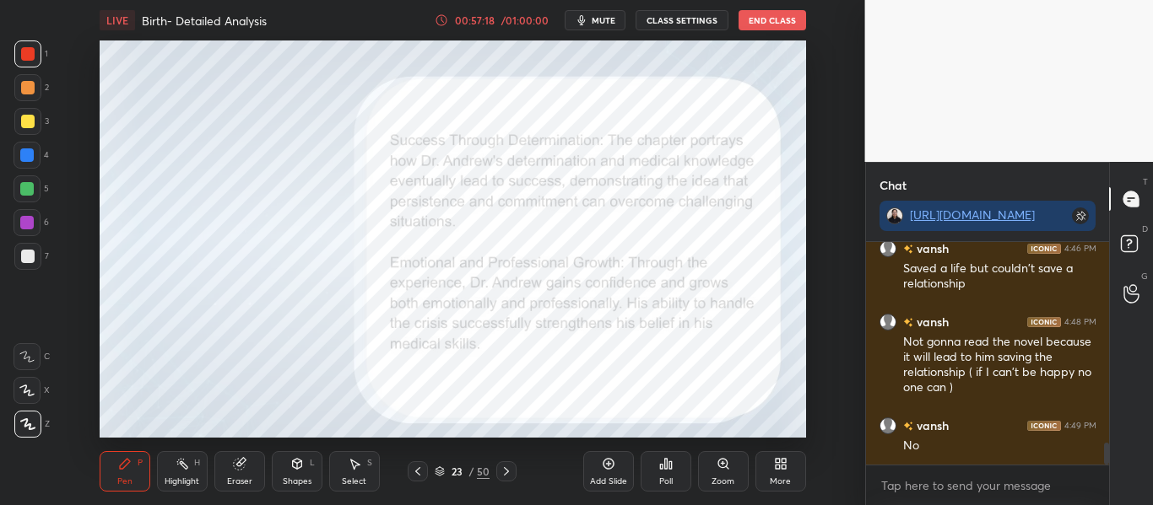
scroll to position [2026, 0]
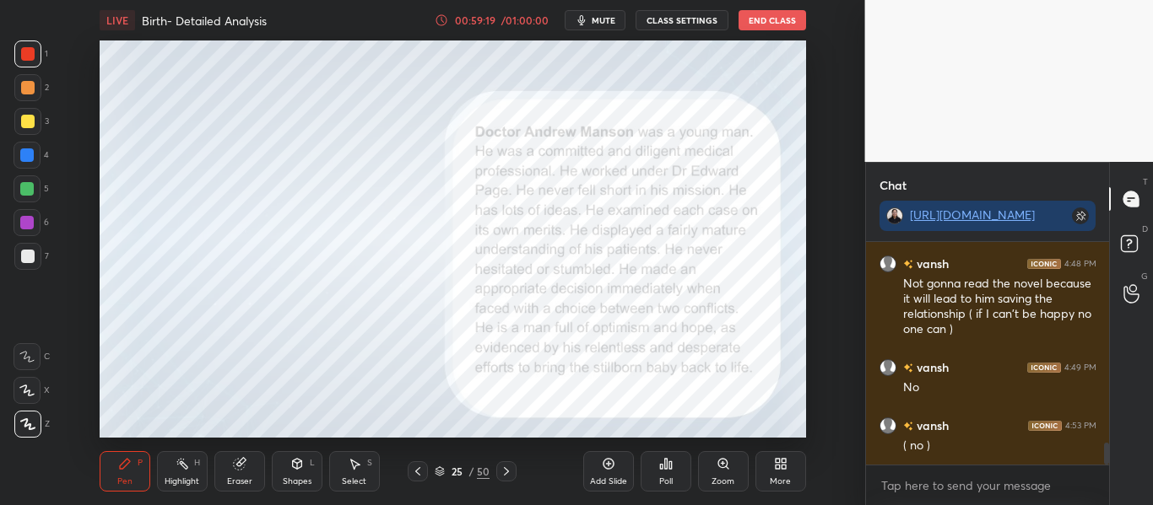
click at [440, 473] on icon at bounding box center [439, 473] width 8 height 3
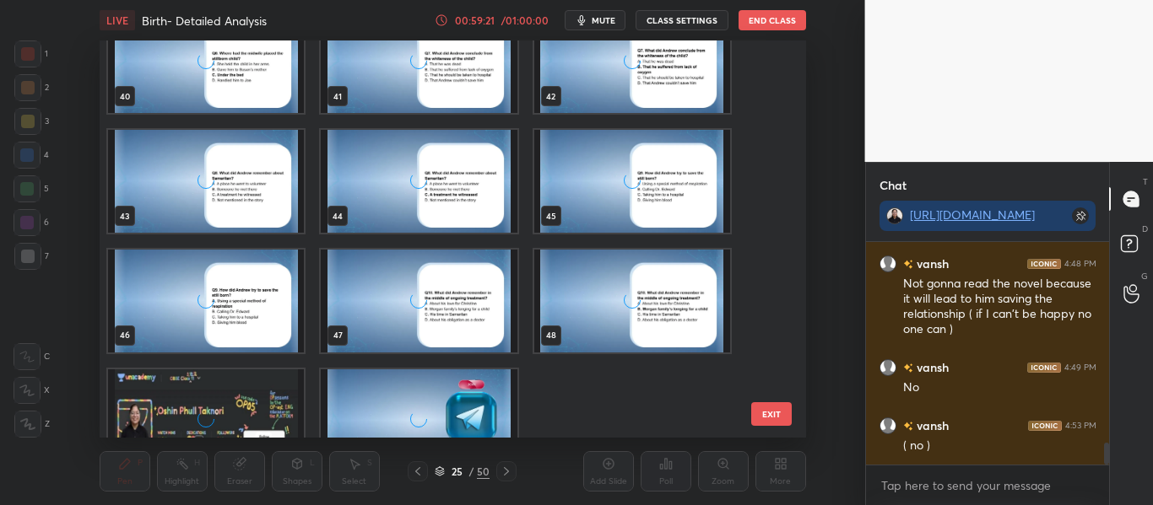
scroll to position [1639, 0]
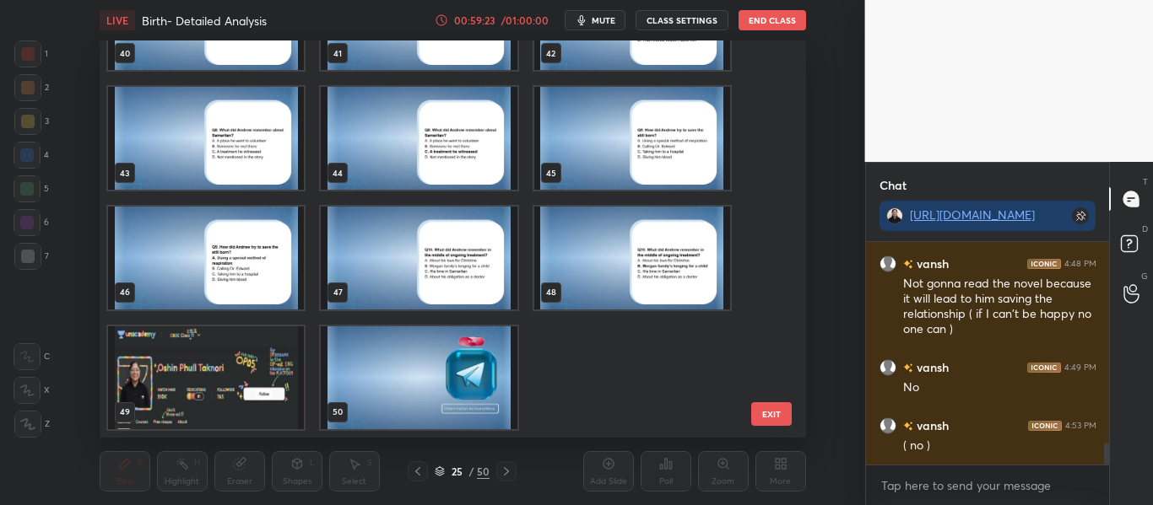
click at [215, 372] on img "grid" at bounding box center [206, 378] width 196 height 103
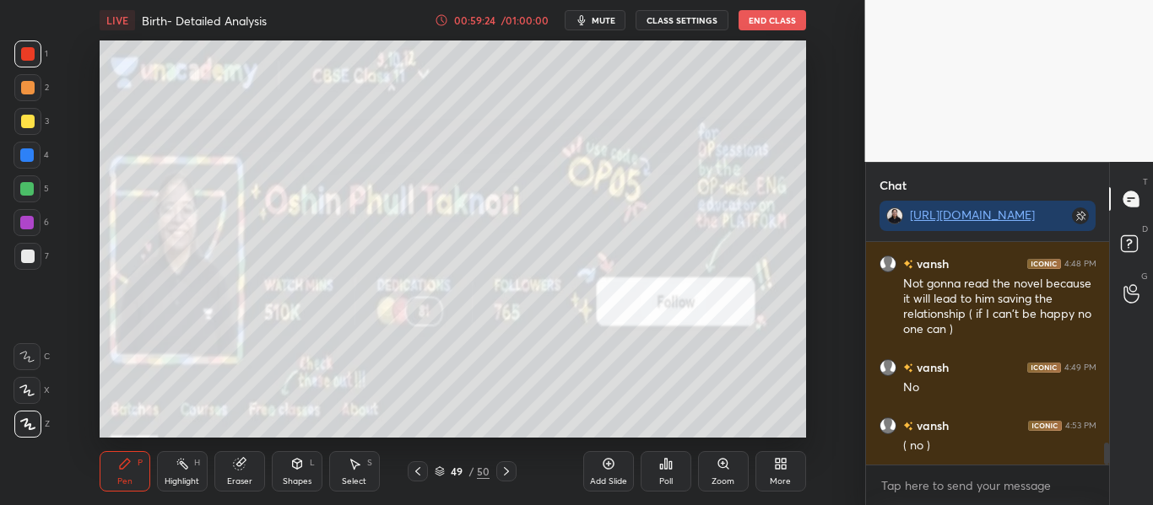
click at [215, 372] on img "grid" at bounding box center [206, 378] width 196 height 103
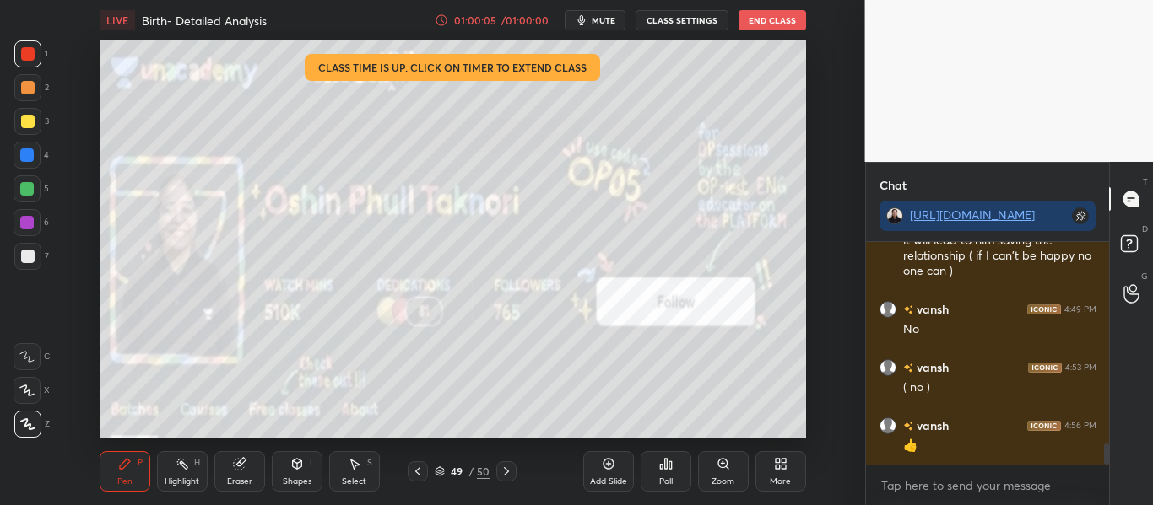
click at [751, 21] on button "End Class" at bounding box center [772, 20] width 68 height 20
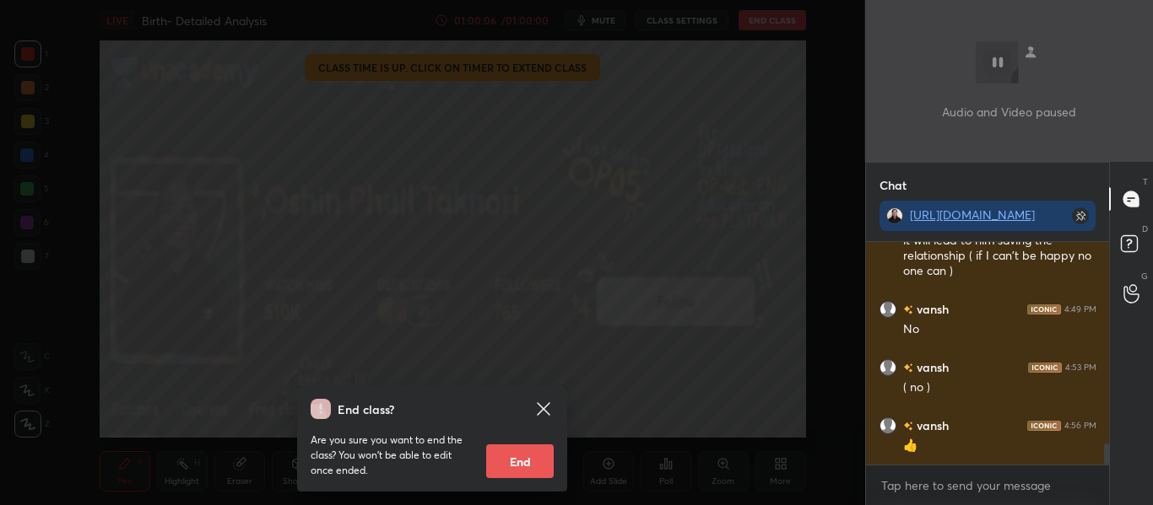
click at [528, 454] on button "End" at bounding box center [520, 462] width 68 height 34
type textarea "x"
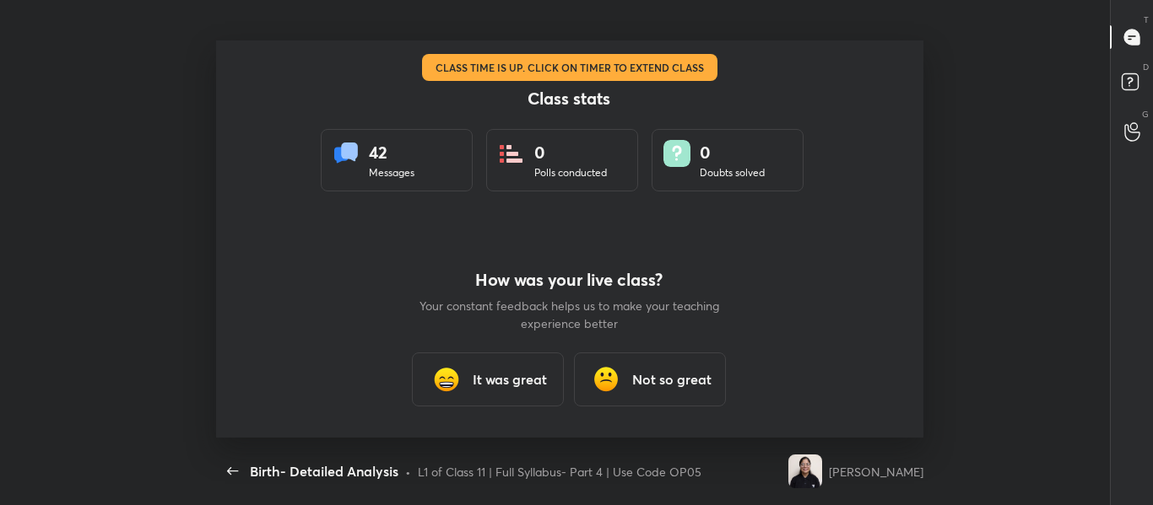
scroll to position [83986, 83452]
